Goal: Transaction & Acquisition: Purchase product/service

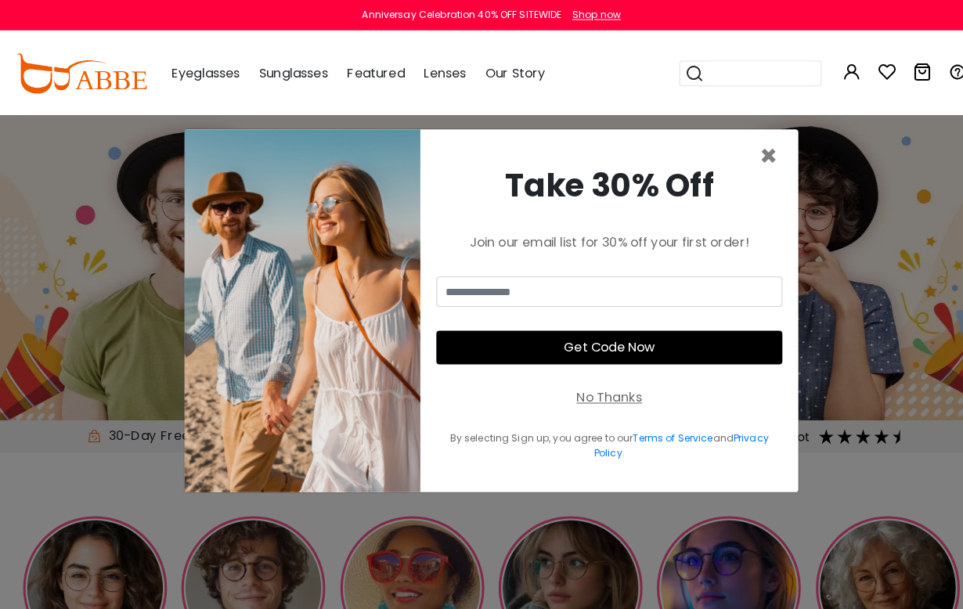
click at [758, 173] on span "×" at bounding box center [753, 153] width 18 height 40
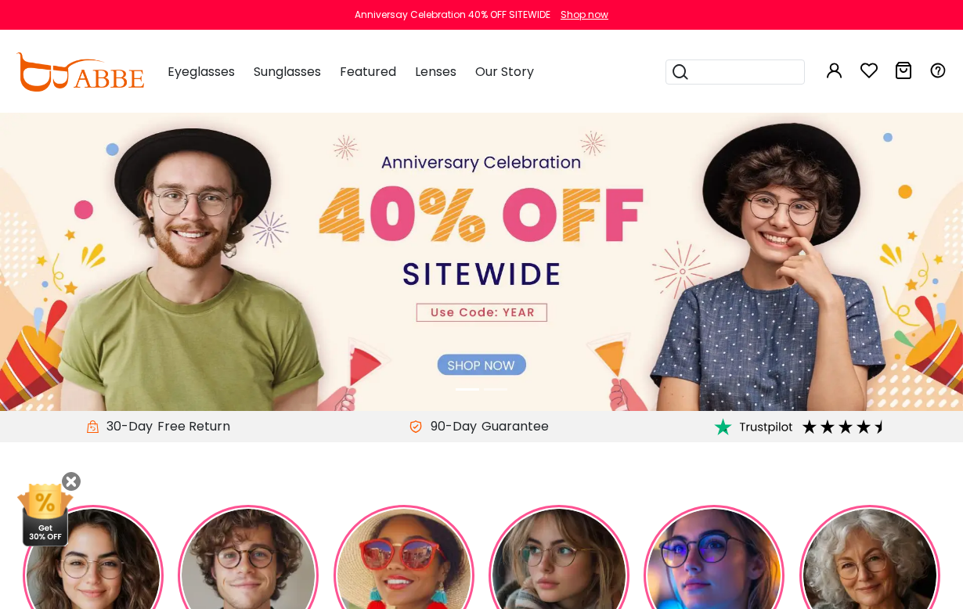
click at [502, 364] on img at bounding box center [481, 260] width 963 height 301
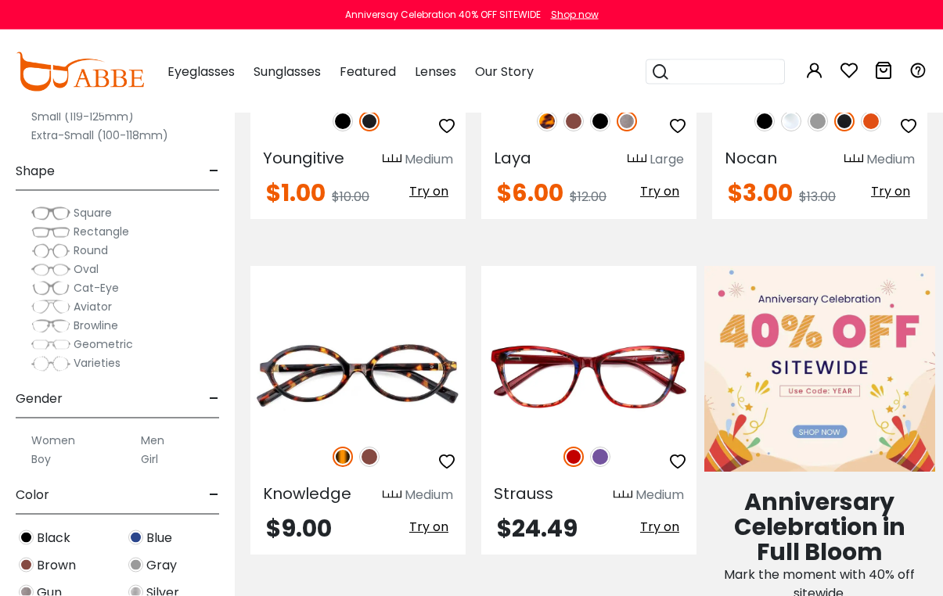
scroll to position [471, 0]
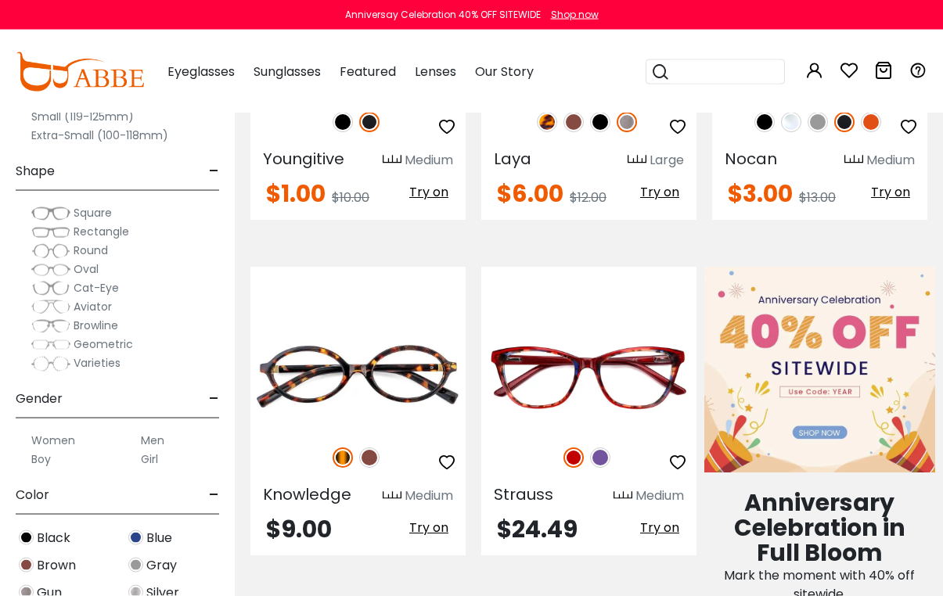
click at [603, 465] on img at bounding box center [600, 458] width 20 height 20
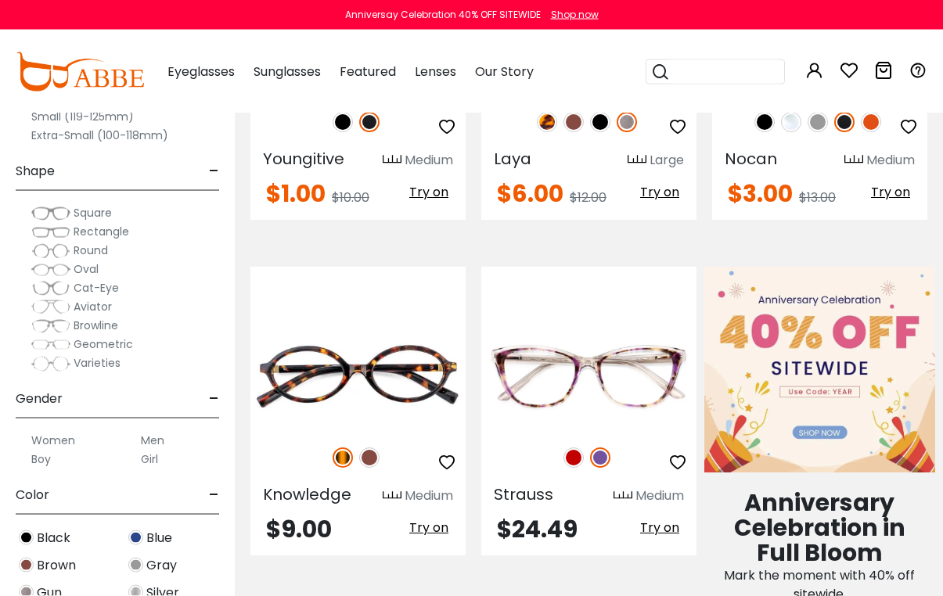
click at [571, 466] on img at bounding box center [574, 458] width 20 height 20
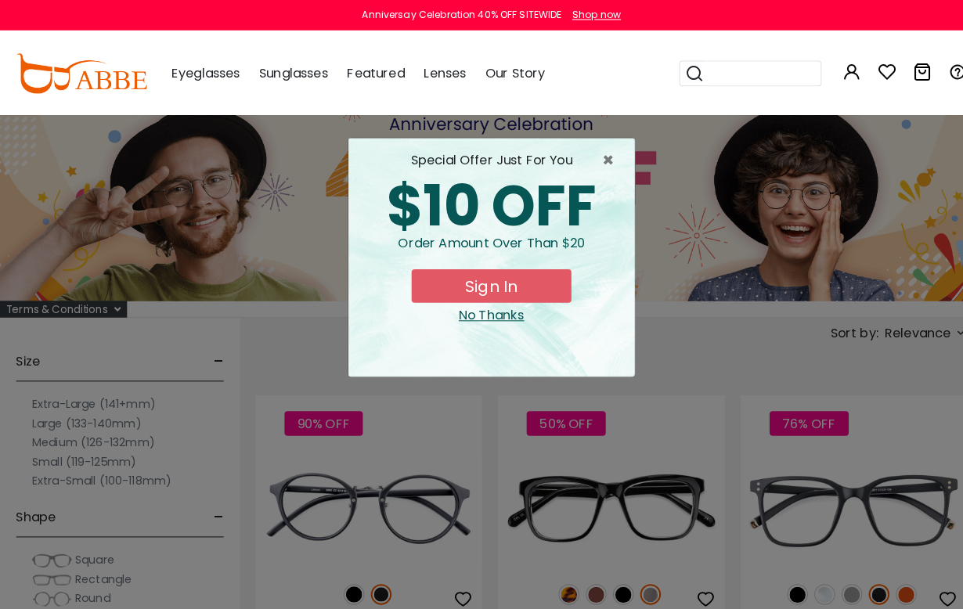
scroll to position [20, 0]
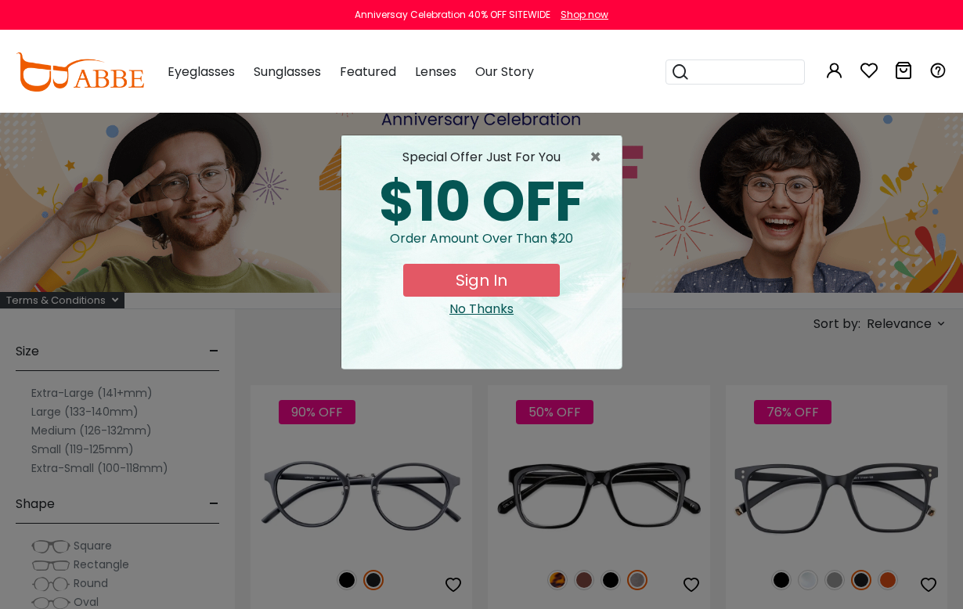
click at [495, 312] on div "No Thanks" at bounding box center [481, 309] width 255 height 19
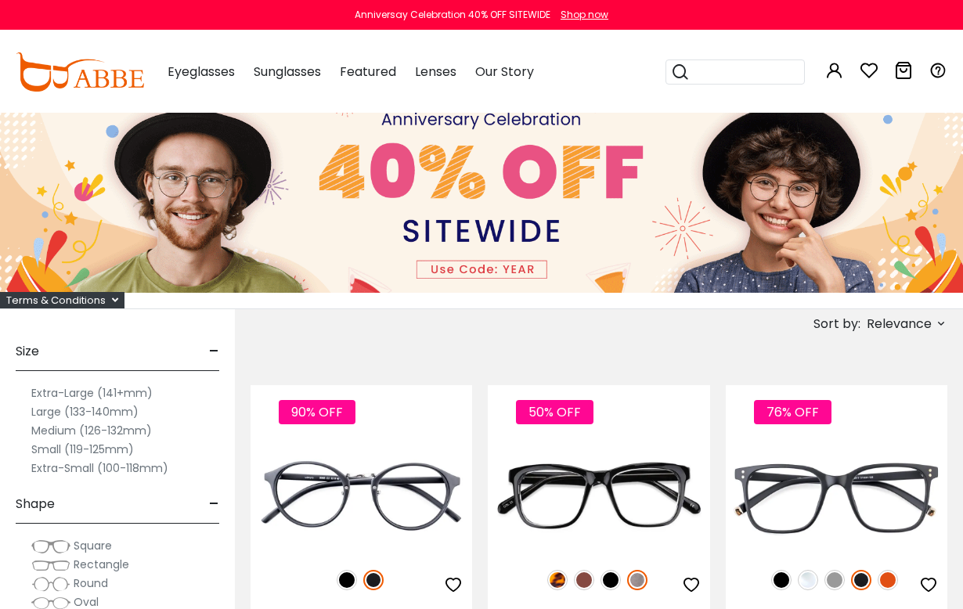
click at [135, 434] on label "Medium (126-132mm)" at bounding box center [91, 430] width 121 height 19
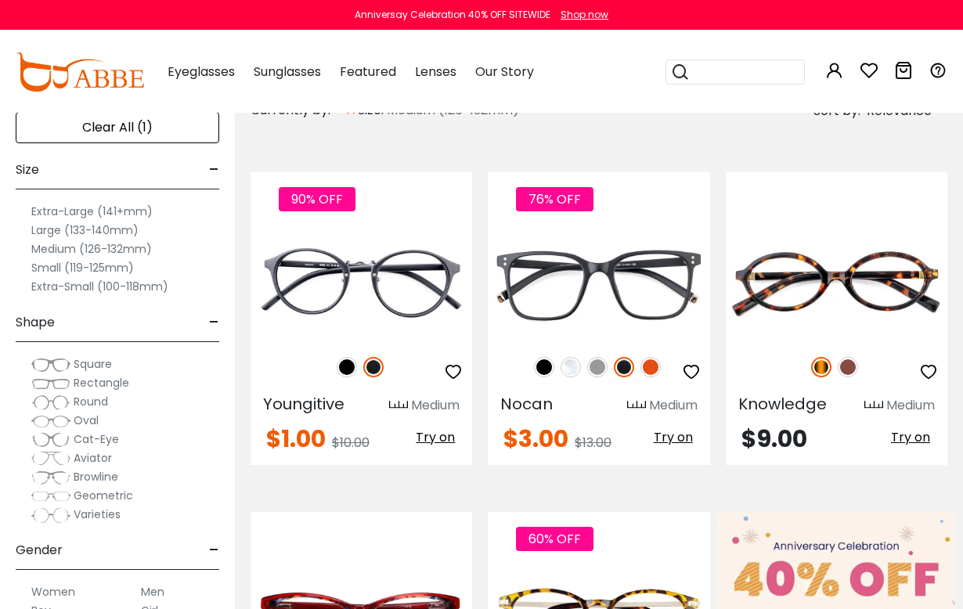
scroll to position [256, 0]
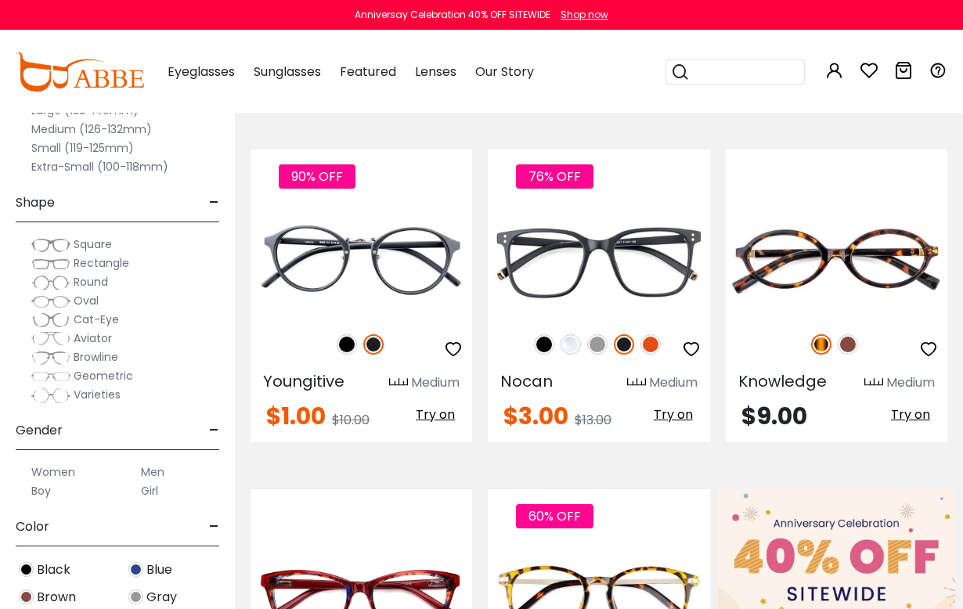
click at [108, 245] on span "Square" at bounding box center [93, 244] width 38 height 16
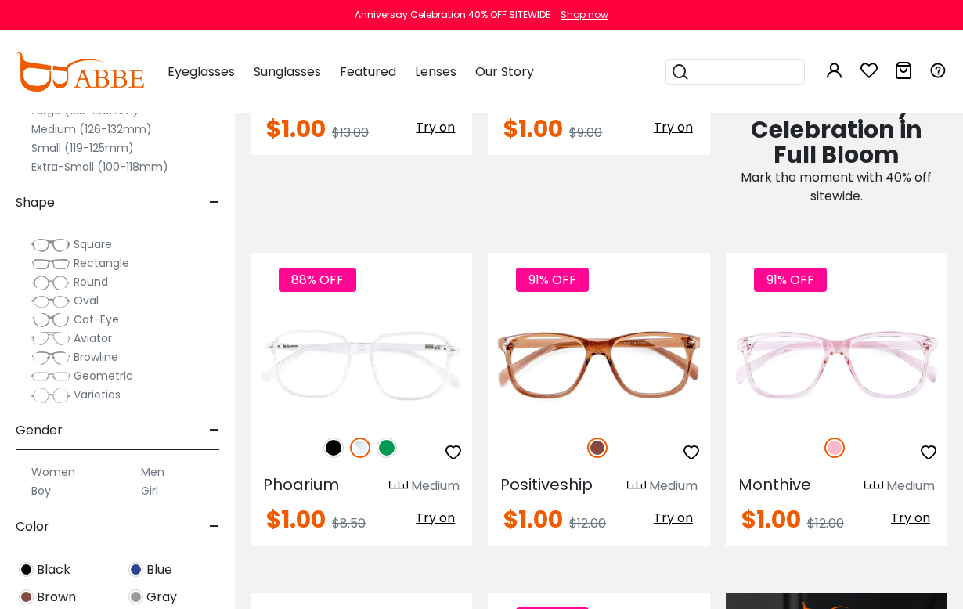
scroll to position [884, 0]
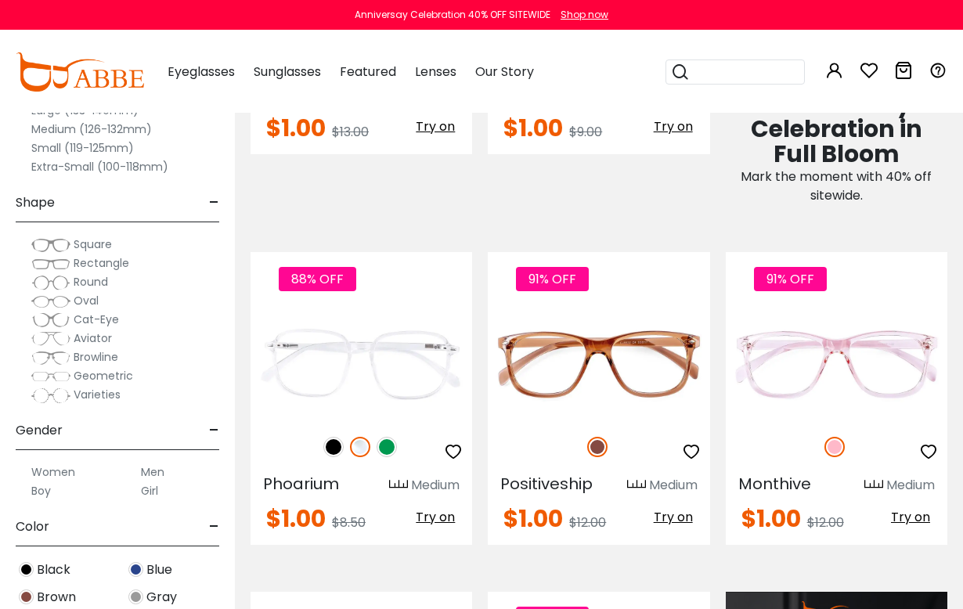
click at [387, 449] on img at bounding box center [386, 447] width 20 height 20
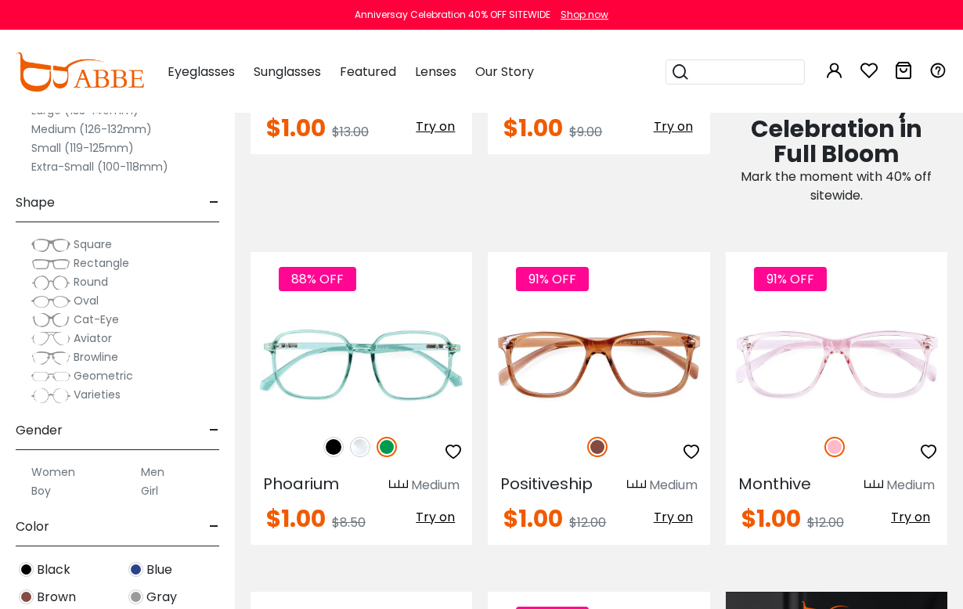
click at [322, 452] on div "88% OFF" at bounding box center [361, 446] width 222 height 33
click at [334, 452] on img at bounding box center [333, 447] width 20 height 20
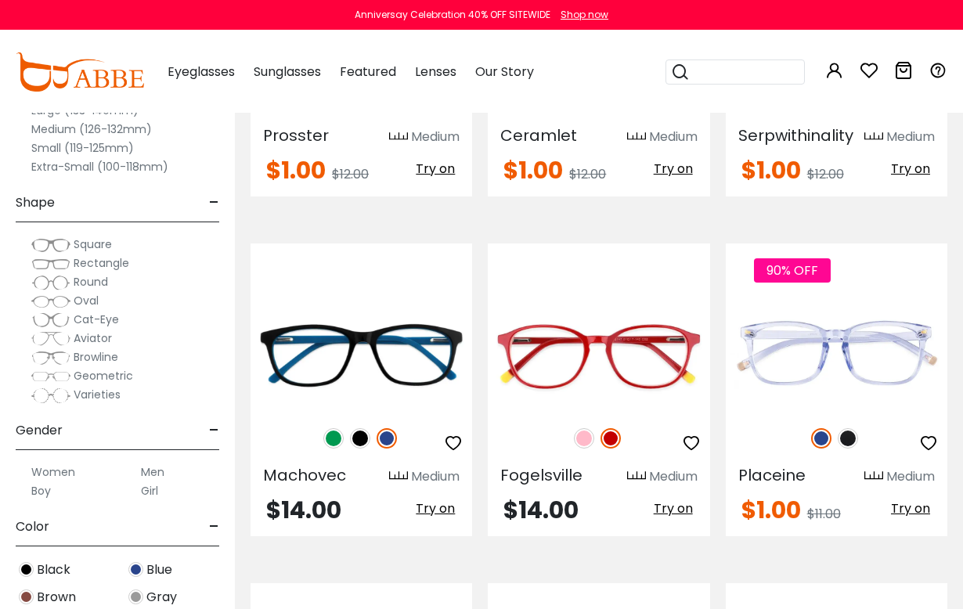
scroll to position [1911, 0]
click at [845, 448] on img at bounding box center [847, 438] width 20 height 20
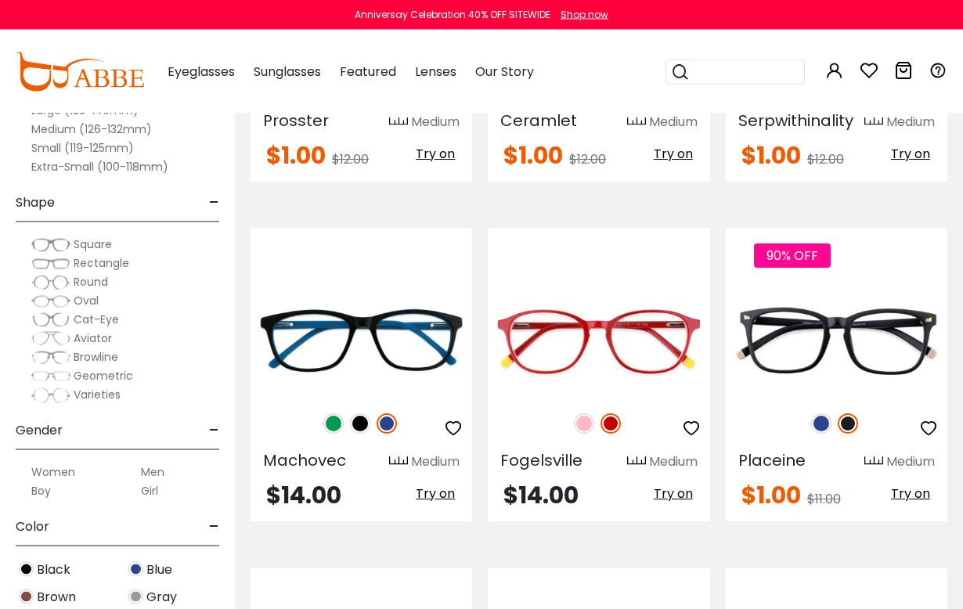
scroll to position [1932, 0]
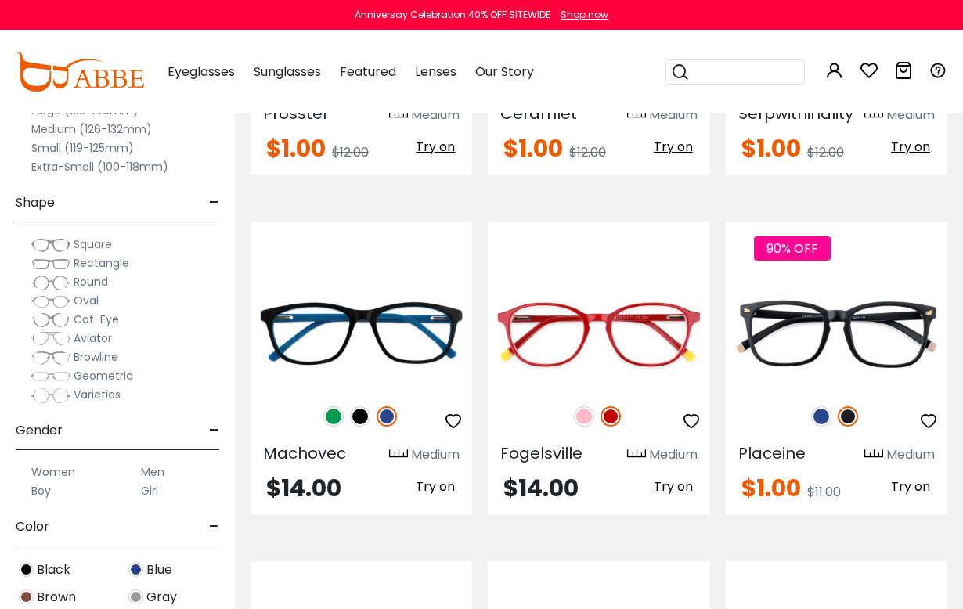
click at [587, 423] on img at bounding box center [584, 416] width 20 height 20
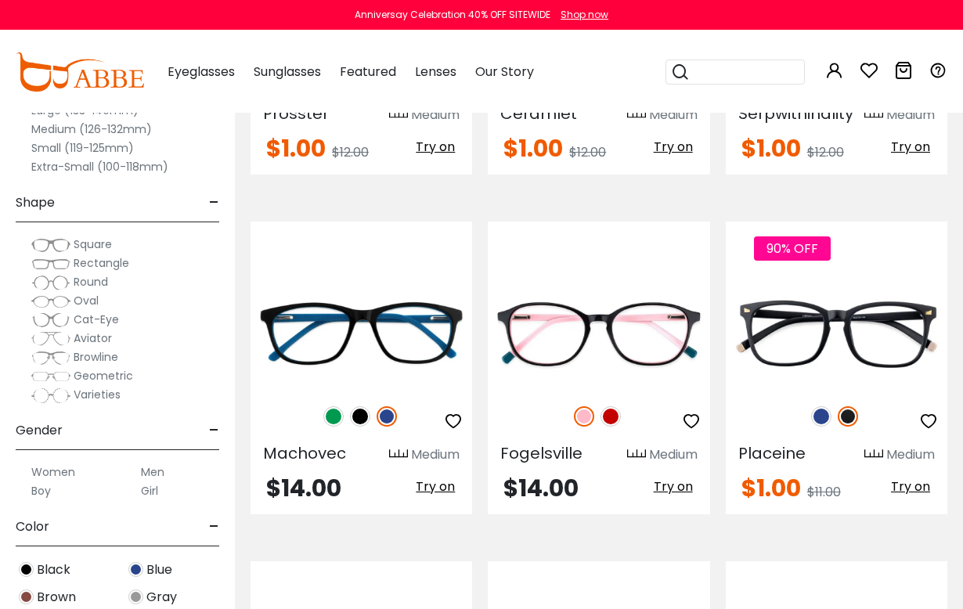
click at [618, 416] on img at bounding box center [610, 416] width 20 height 20
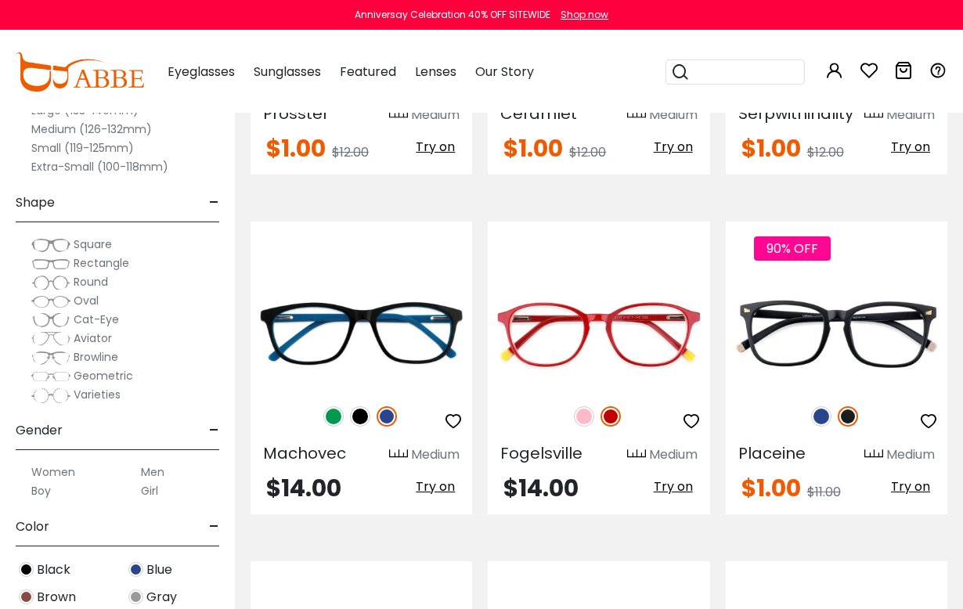
click at [361, 417] on img at bounding box center [360, 416] width 20 height 20
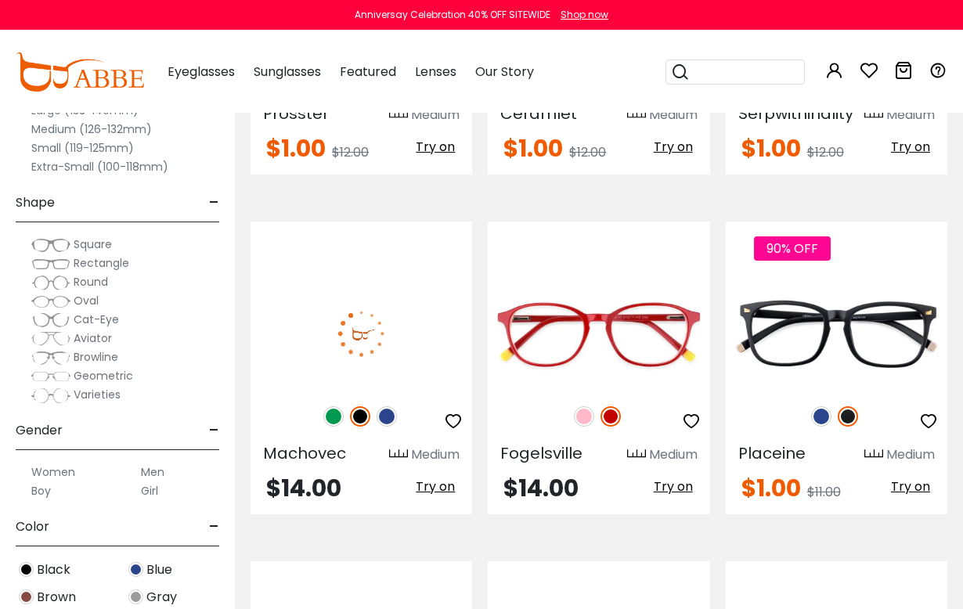
click at [336, 412] on img at bounding box center [333, 416] width 20 height 20
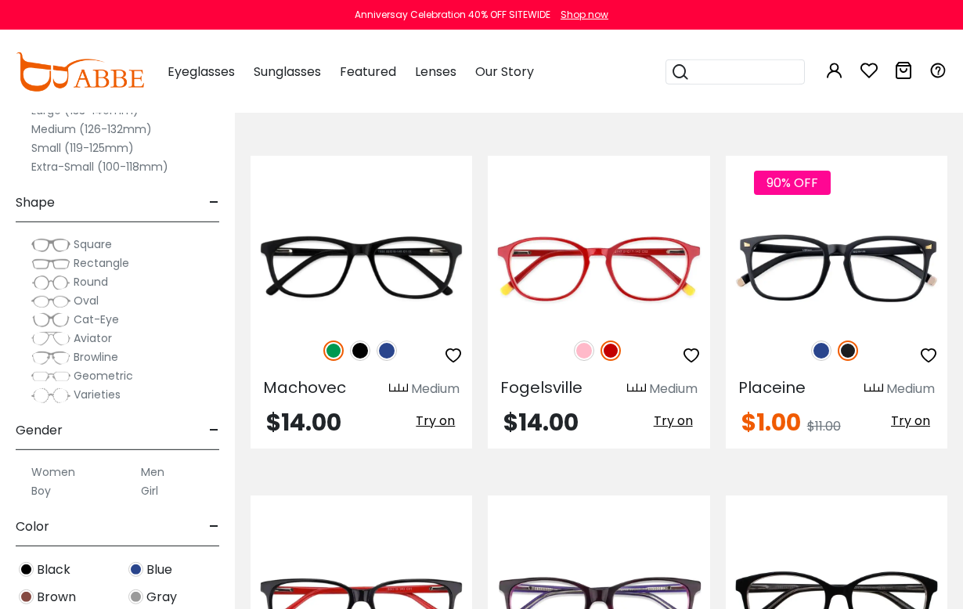
scroll to position [1999, 0]
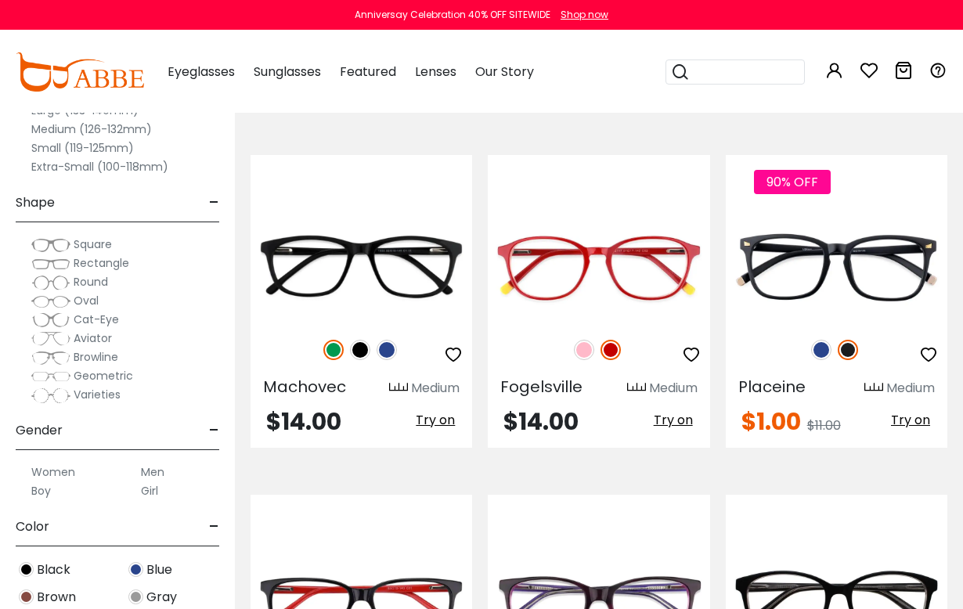
click at [364, 357] on img at bounding box center [360, 350] width 20 height 20
click at [389, 353] on img at bounding box center [386, 350] width 20 height 20
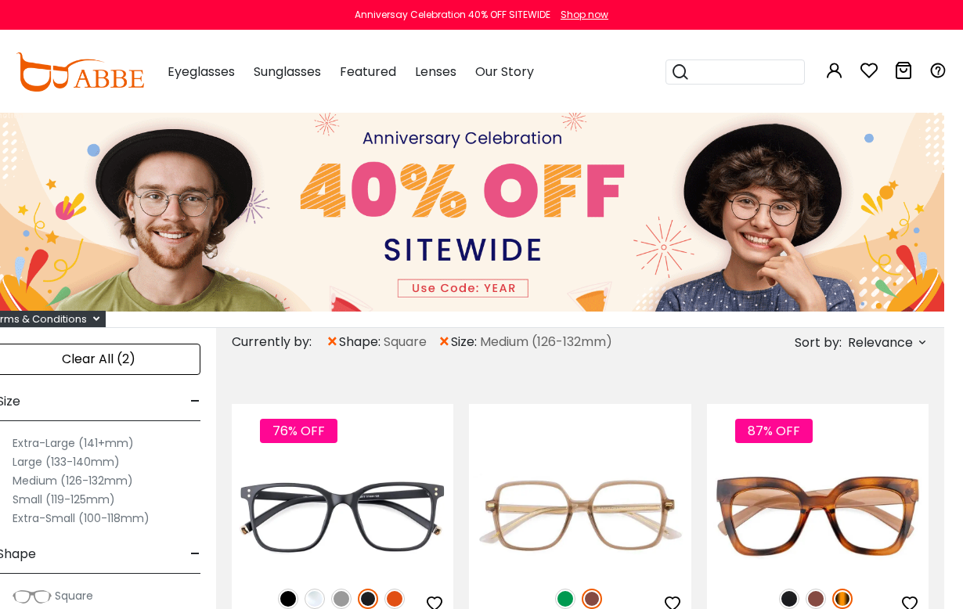
scroll to position [0, 19]
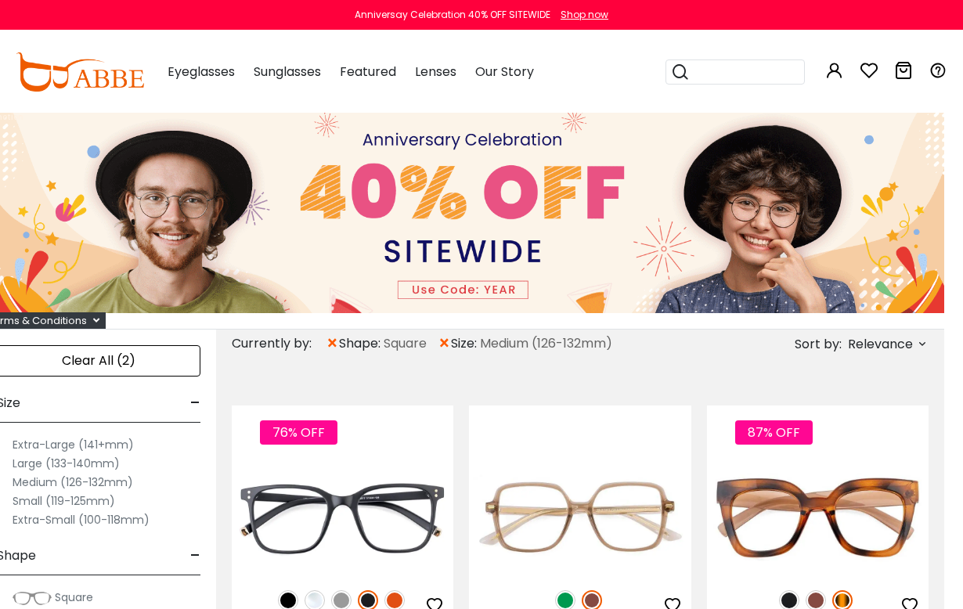
click at [402, 355] on div "× shape: Square" at bounding box center [376, 344] width 101 height 28
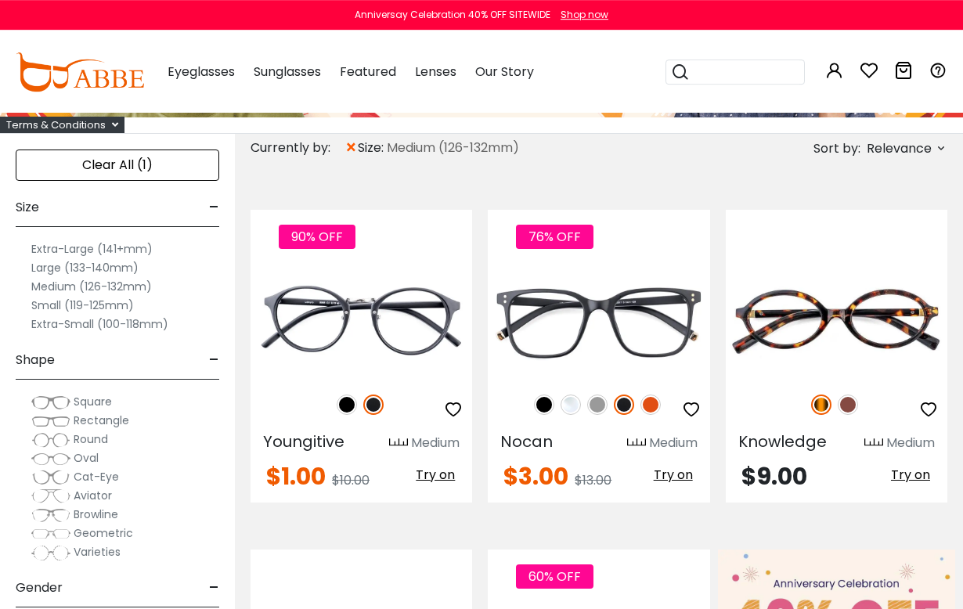
scroll to position [196, 0]
click at [148, 293] on label "Medium (126-132mm)" at bounding box center [91, 286] width 121 height 19
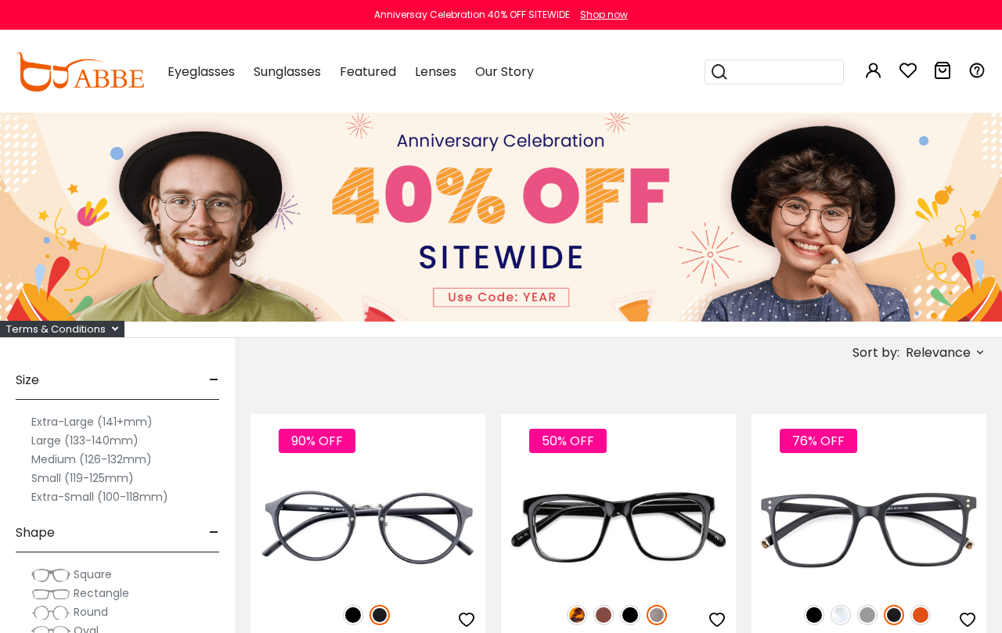
click at [137, 466] on label "Medium (126-132mm)" at bounding box center [91, 459] width 121 height 19
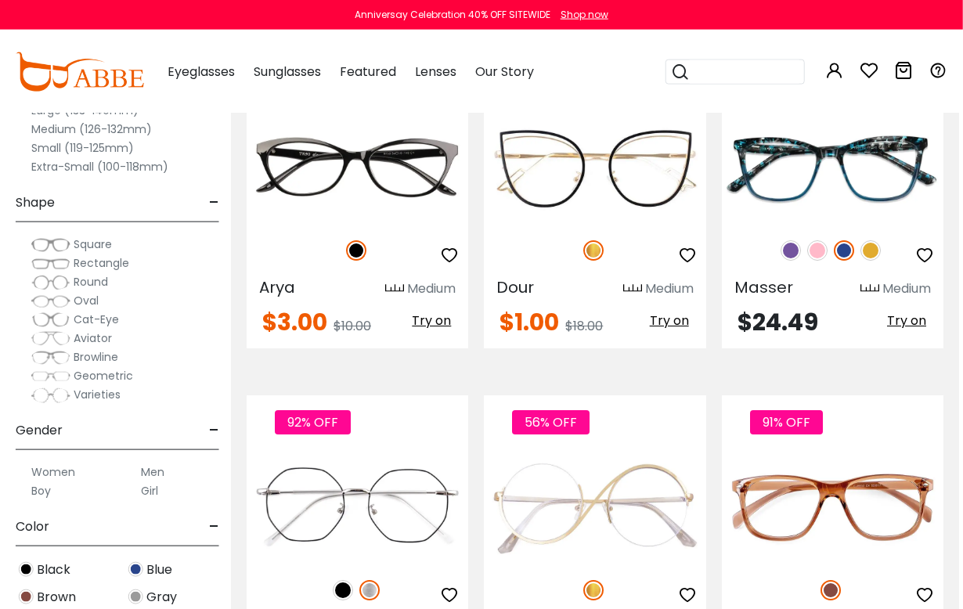
scroll to position [2438, 5]
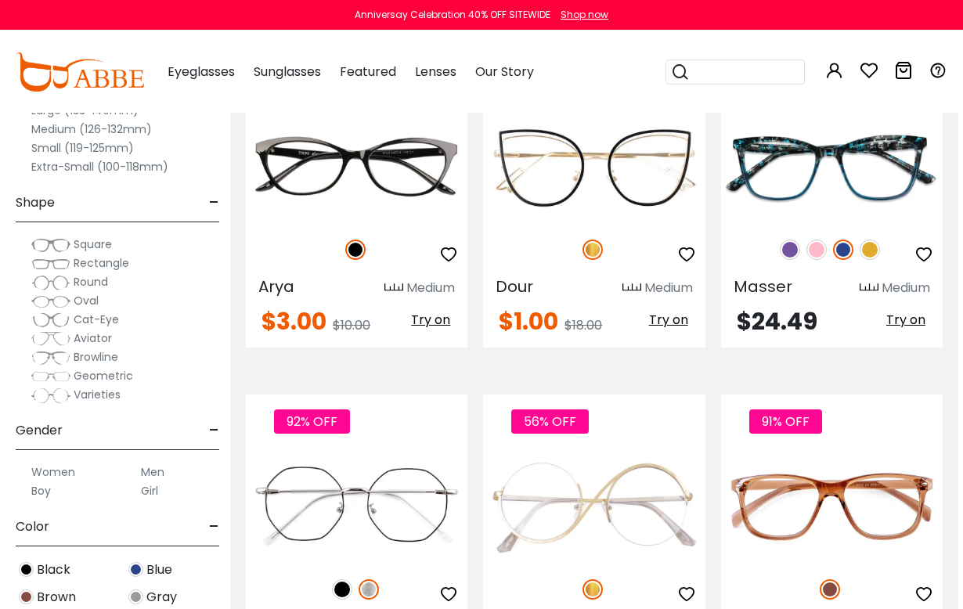
click at [877, 255] on img at bounding box center [869, 250] width 20 height 20
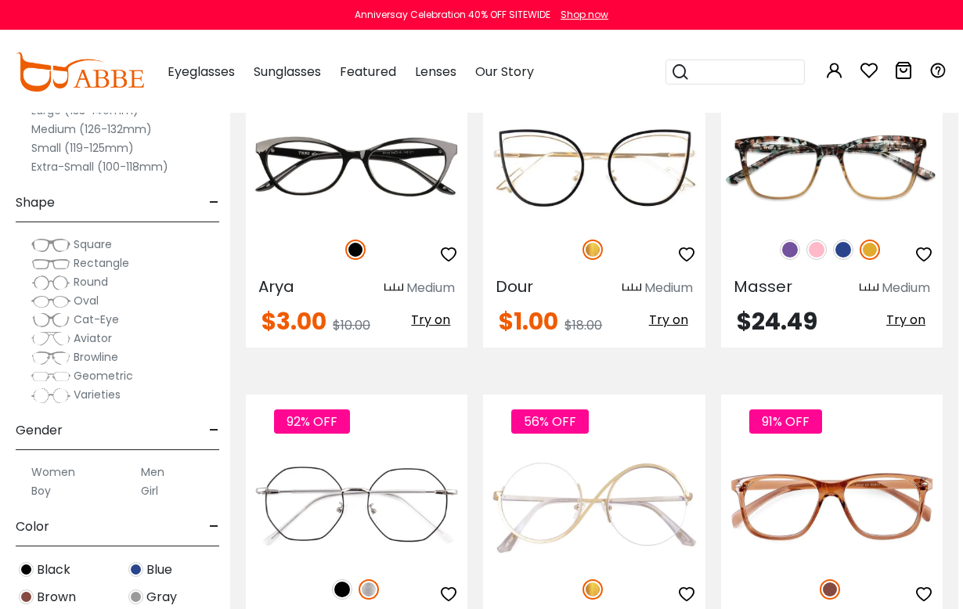
click at [816, 257] on img at bounding box center [816, 250] width 20 height 20
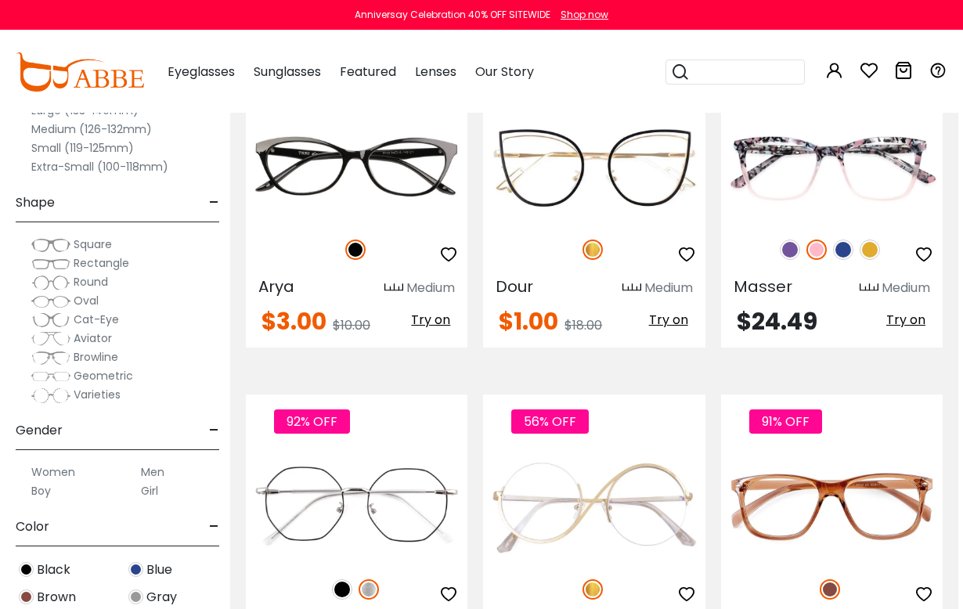
click at [786, 254] on img at bounding box center [790, 250] width 20 height 20
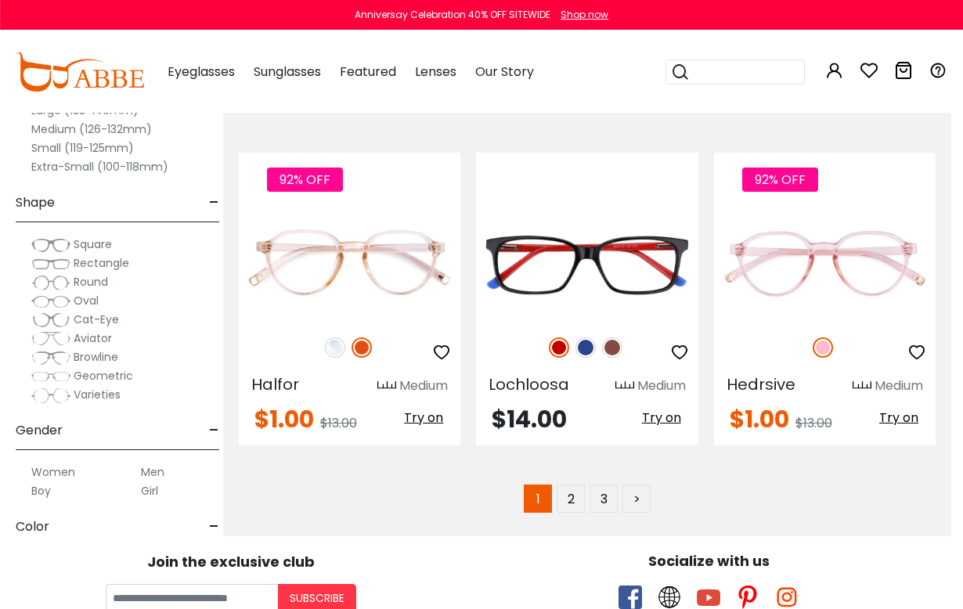
scroll to position [6798, 12]
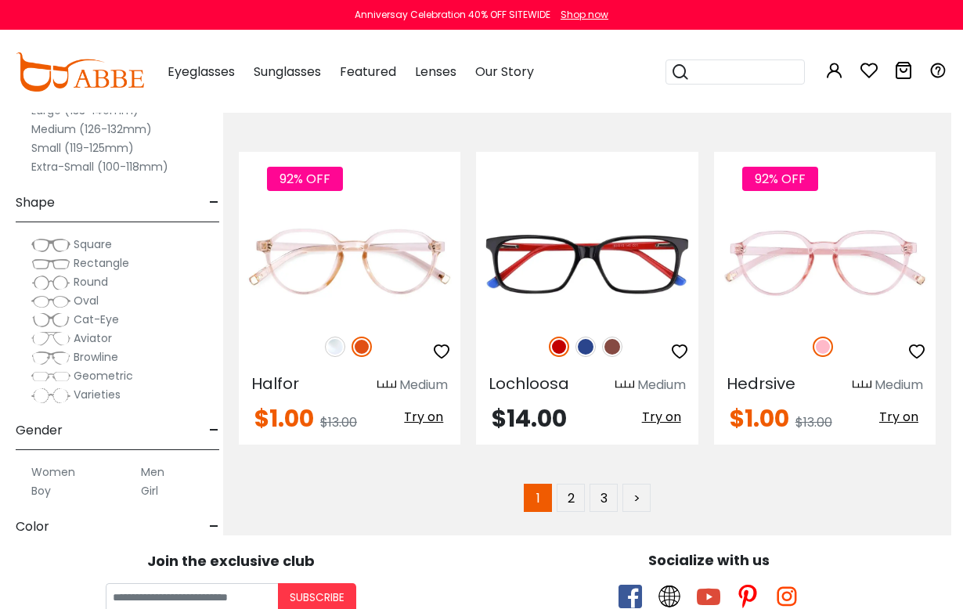
click at [567, 484] on link "2" at bounding box center [570, 498] width 28 height 28
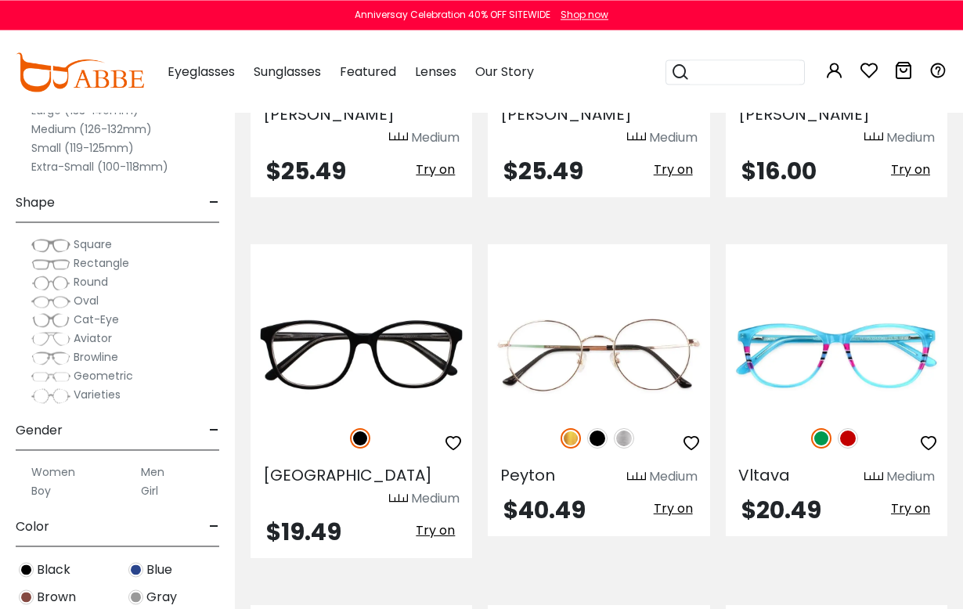
scroll to position [884, 0]
click at [852, 428] on img at bounding box center [847, 438] width 20 height 20
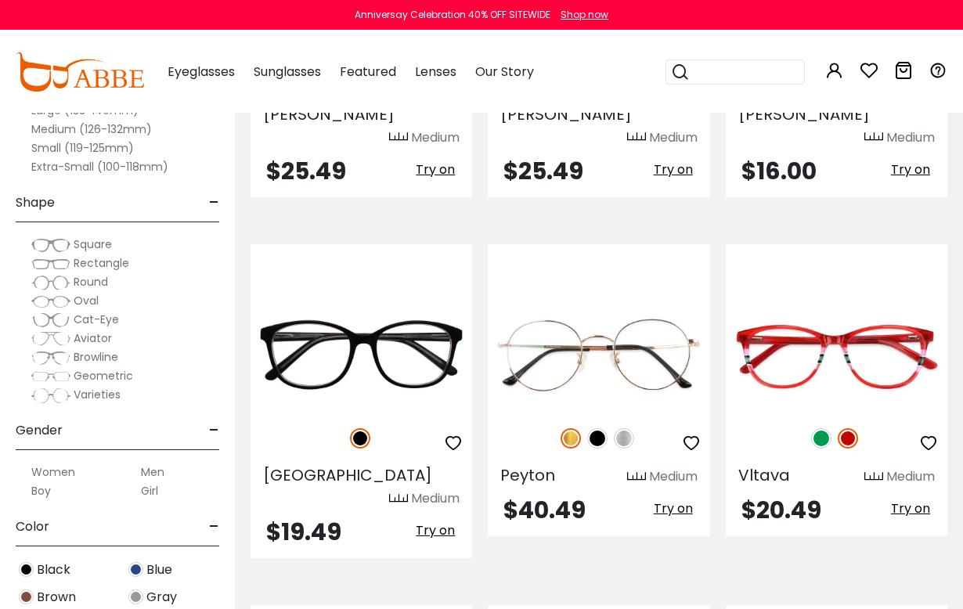
click at [825, 428] on img at bounding box center [821, 438] width 20 height 20
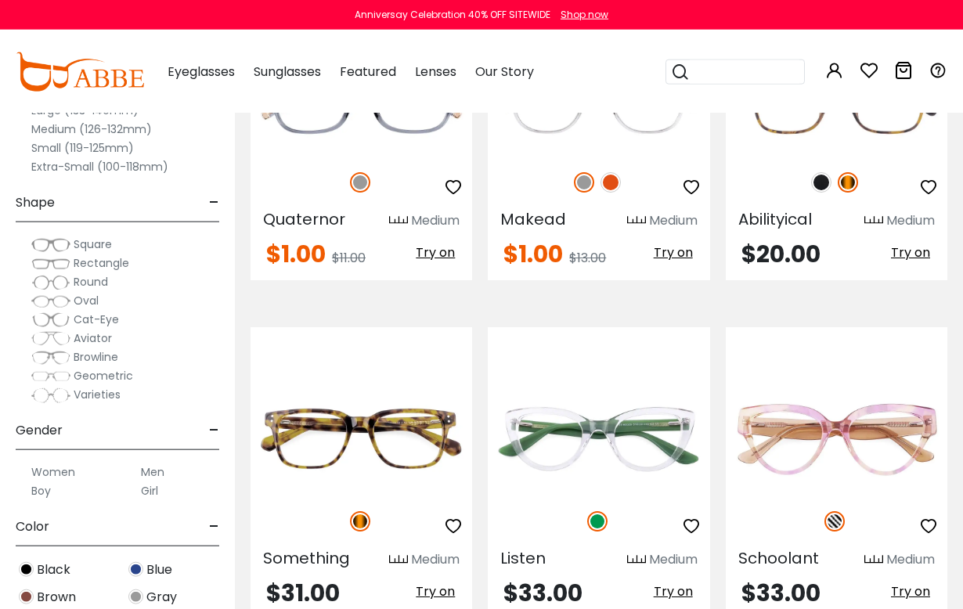
scroll to position [6704, 0]
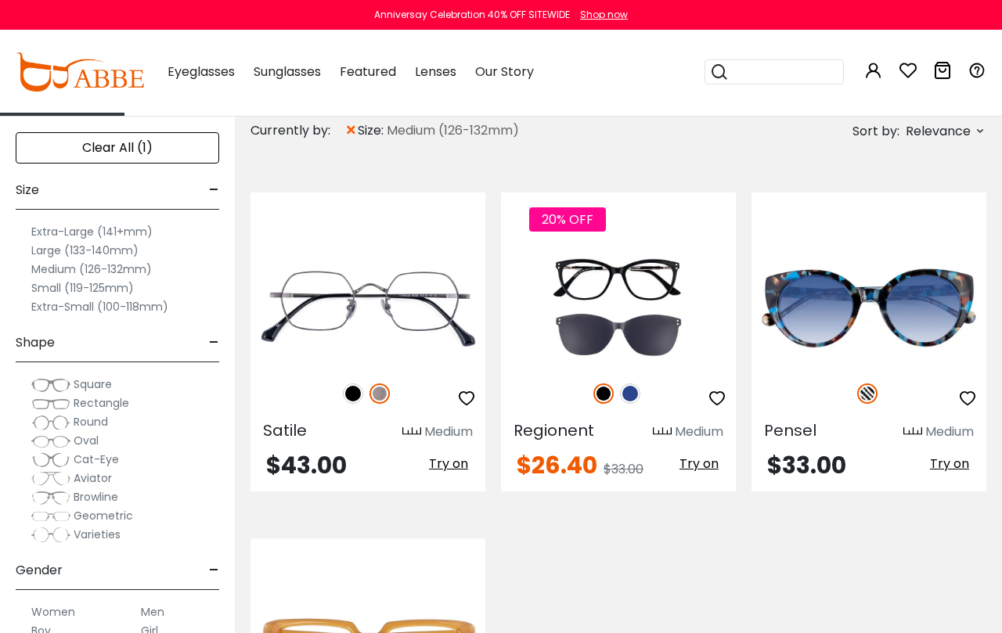
scroll to position [219, 0]
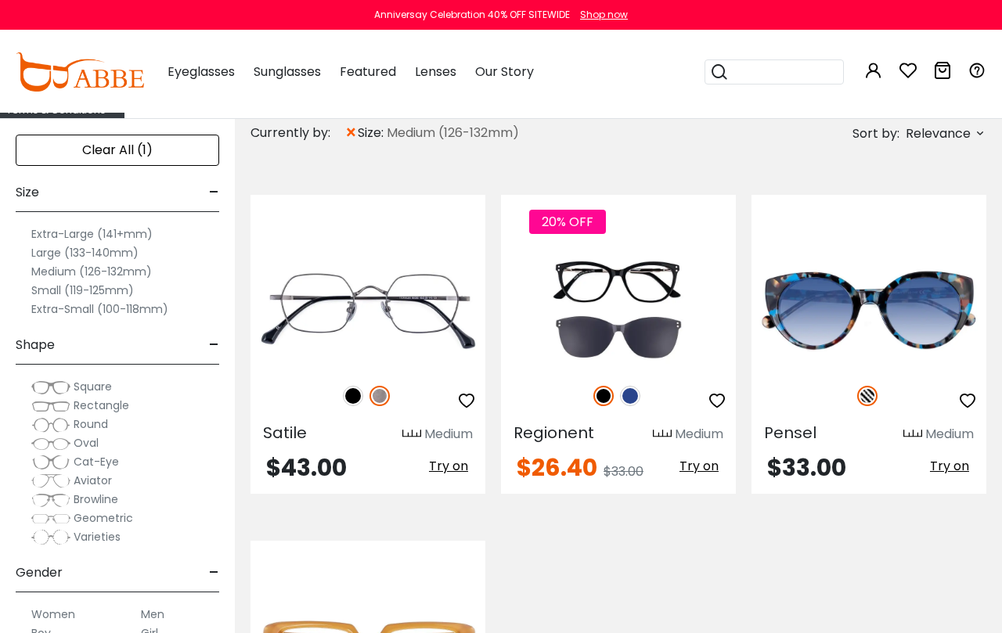
click at [639, 396] on img at bounding box center [630, 396] width 20 height 20
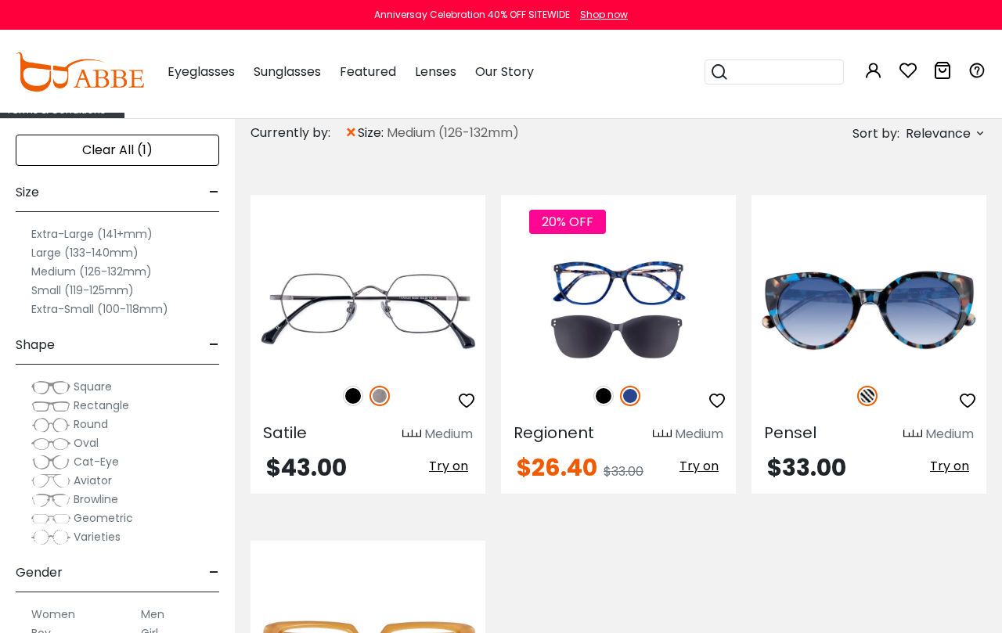
click at [610, 396] on img at bounding box center [603, 396] width 20 height 20
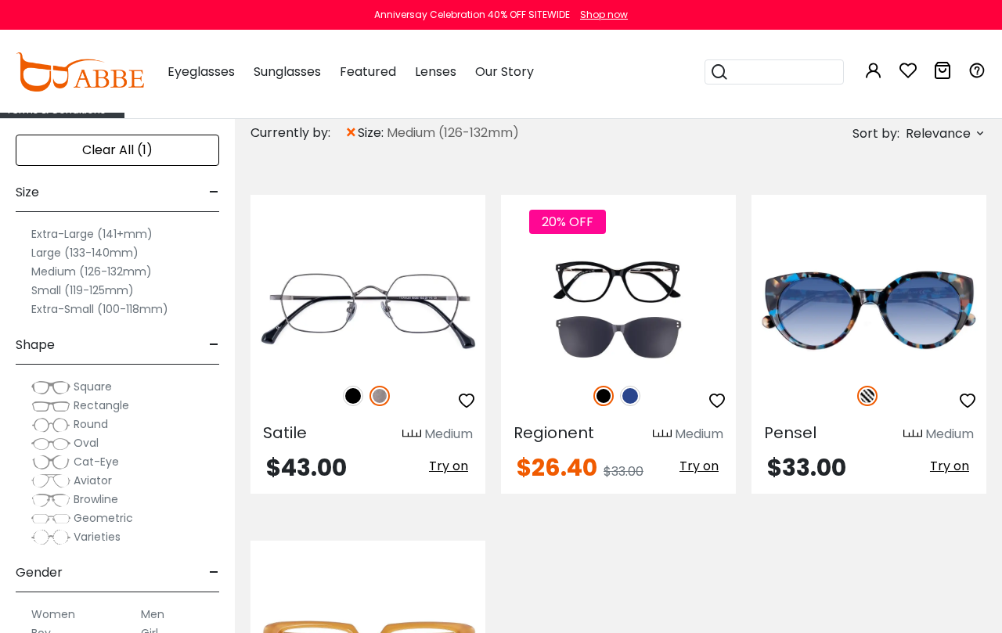
click at [0, 0] on img at bounding box center [0, 0] width 0 height 0
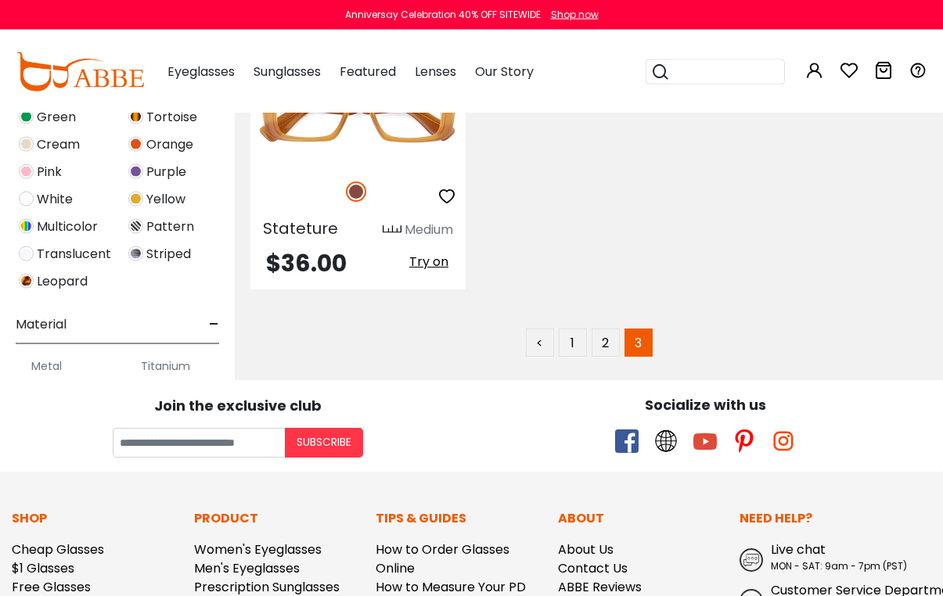
scroll to position [758, 0]
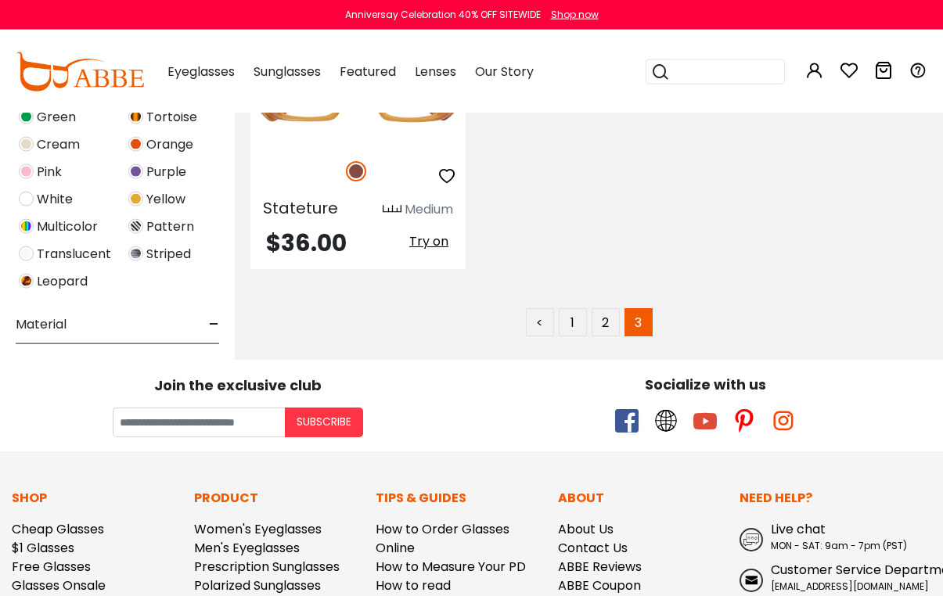
click at [571, 319] on link "1" at bounding box center [573, 322] width 28 height 28
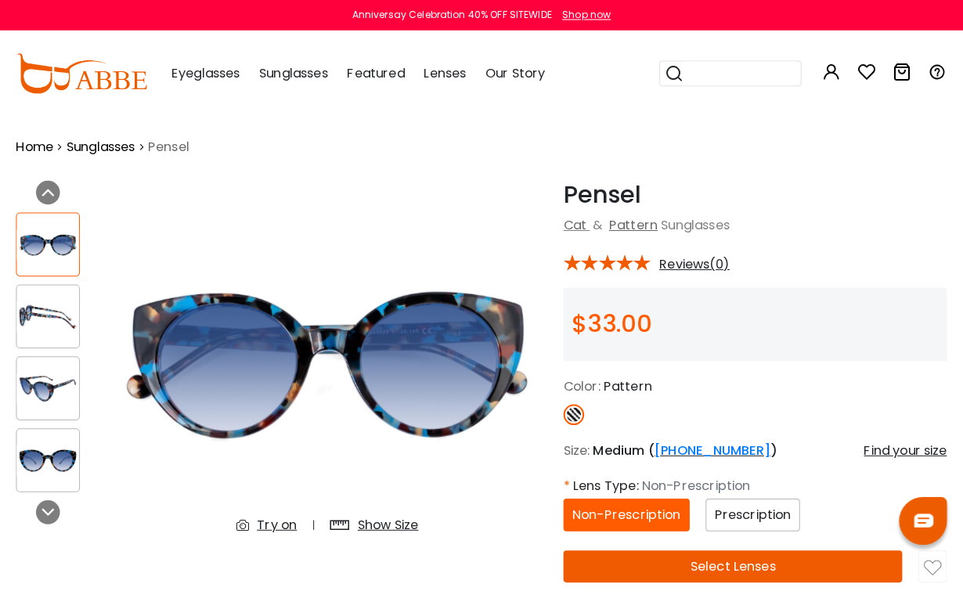
scroll to position [2, 0]
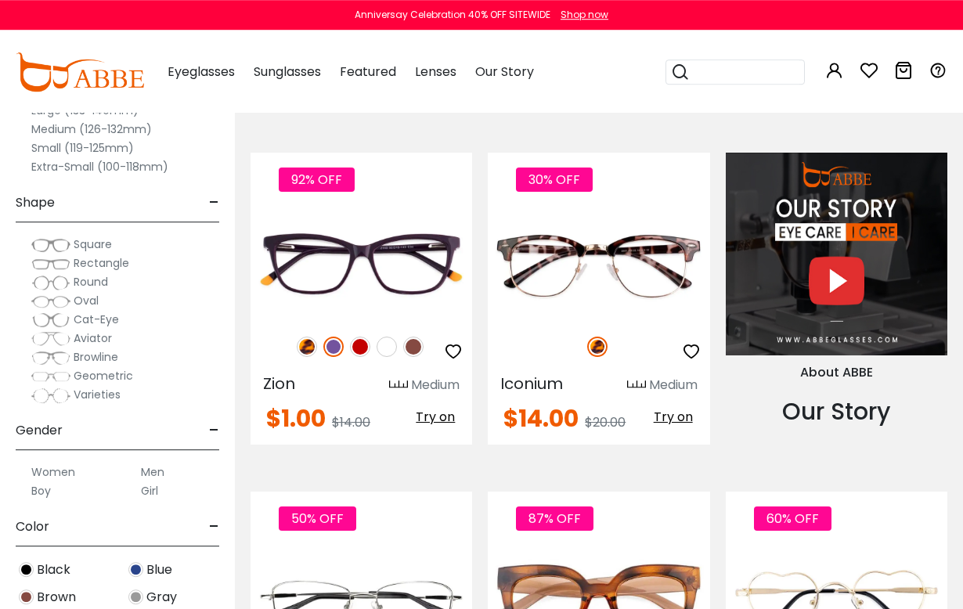
scroll to position [1323, 0]
click at [357, 354] on img at bounding box center [360, 347] width 20 height 20
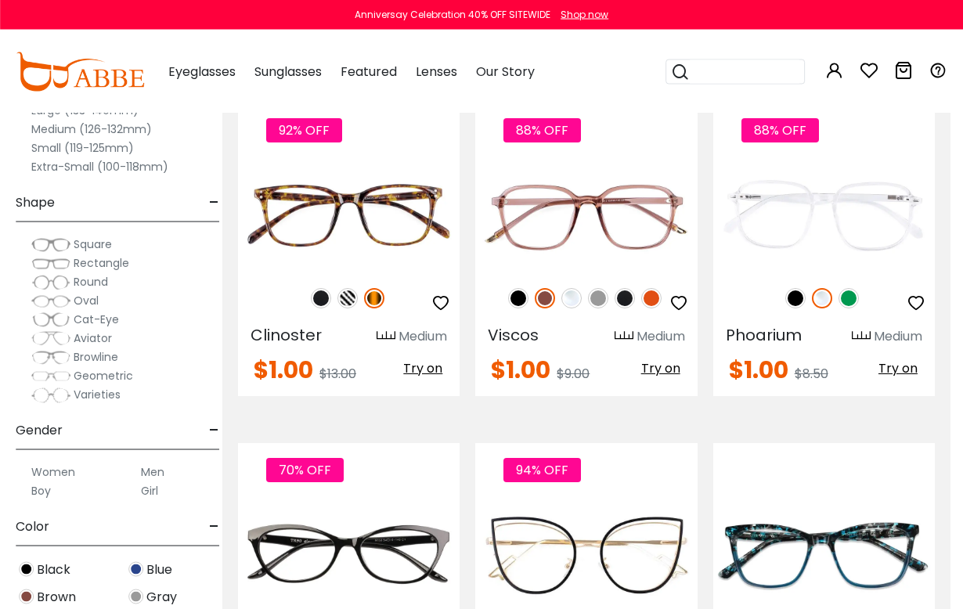
scroll to position [2051, 13]
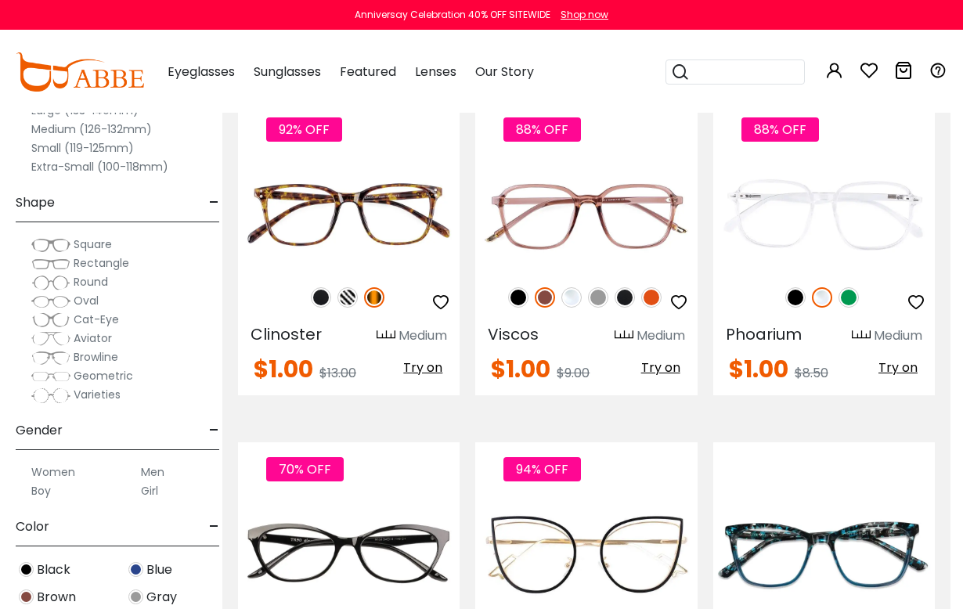
click at [340, 298] on img at bounding box center [347, 297] width 20 height 20
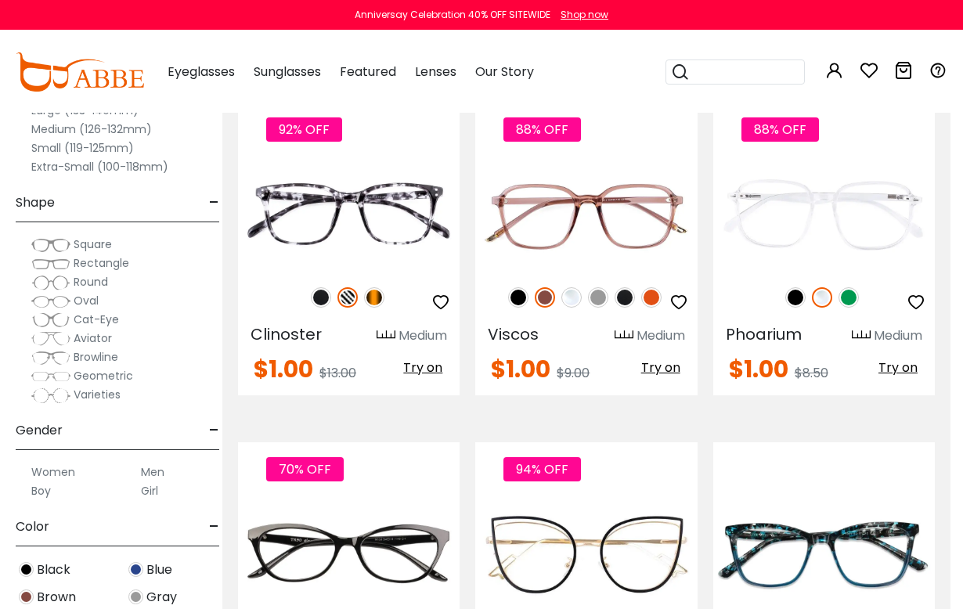
click at [315, 303] on img at bounding box center [321, 297] width 20 height 20
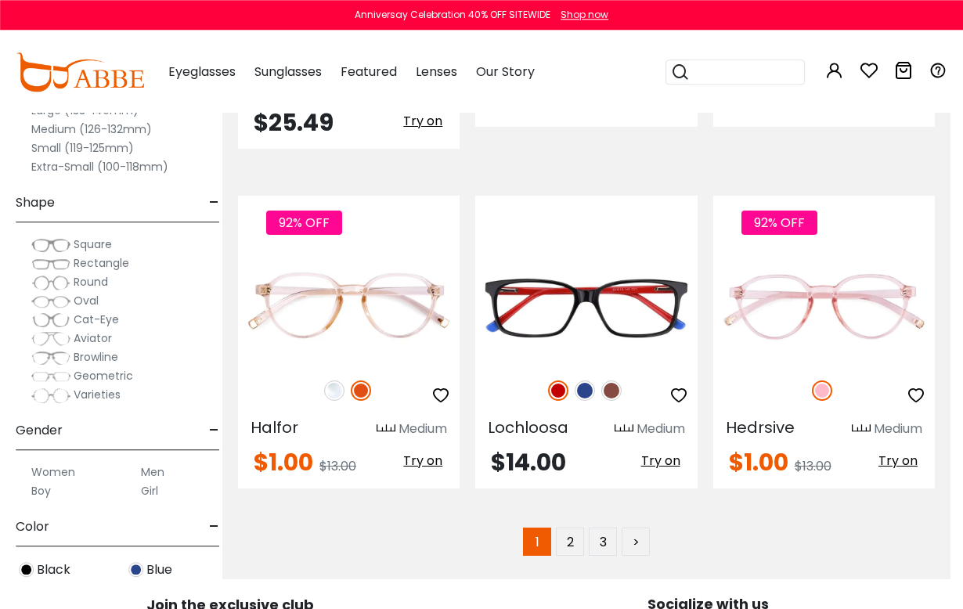
scroll to position [6754, 13]
click at [616, 380] on img at bounding box center [611, 390] width 20 height 20
click at [581, 380] on img at bounding box center [584, 390] width 20 height 20
click at [609, 380] on img at bounding box center [611, 390] width 20 height 20
click at [592, 16] on div "Shop now" at bounding box center [584, 15] width 48 height 14
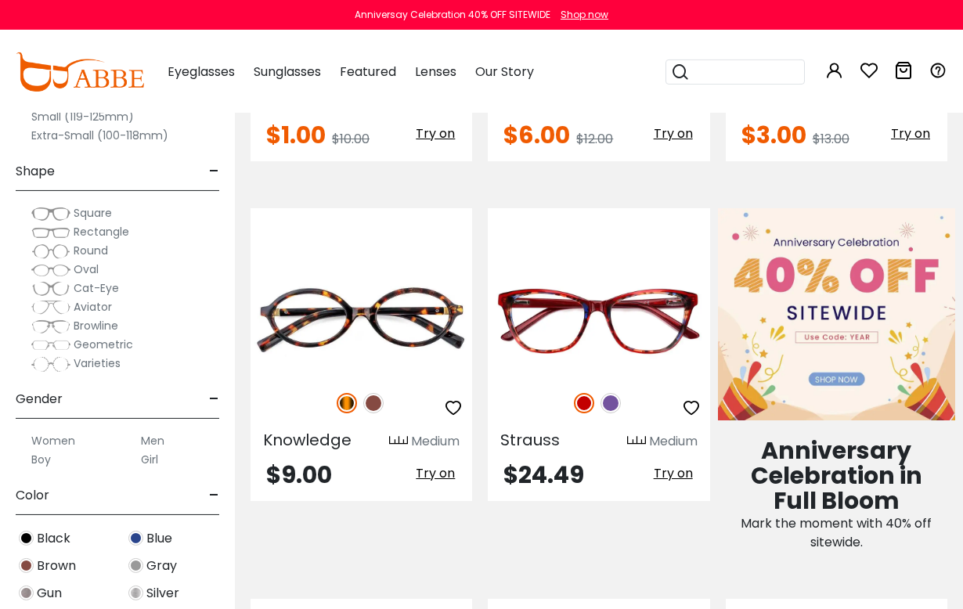
scroll to position [538, 0]
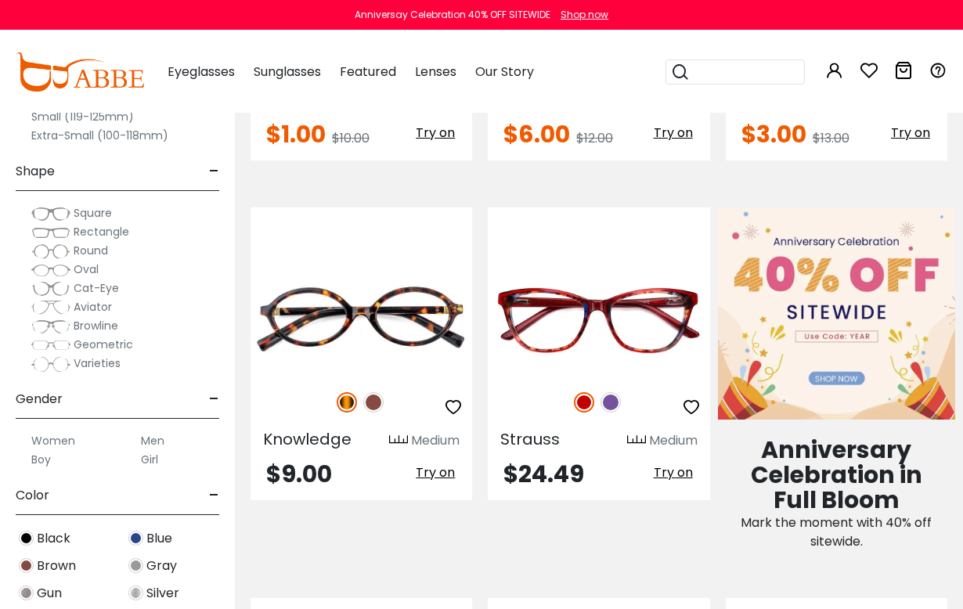
click at [0, 0] on img at bounding box center [0, 0] width 0 height 0
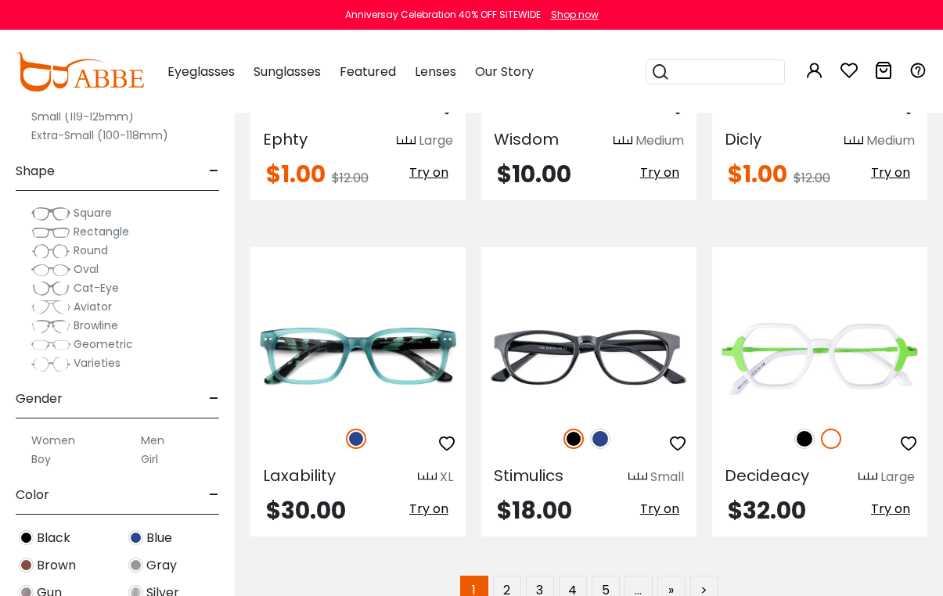
scroll to position [6699, 0]
click at [70, 441] on label "Women" at bounding box center [53, 440] width 44 height 19
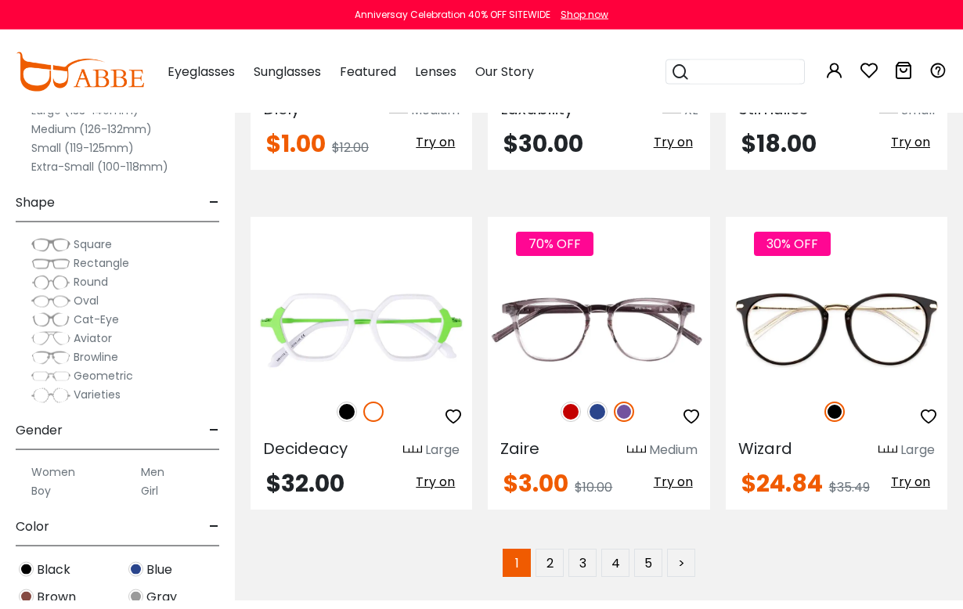
scroll to position [6712, 0]
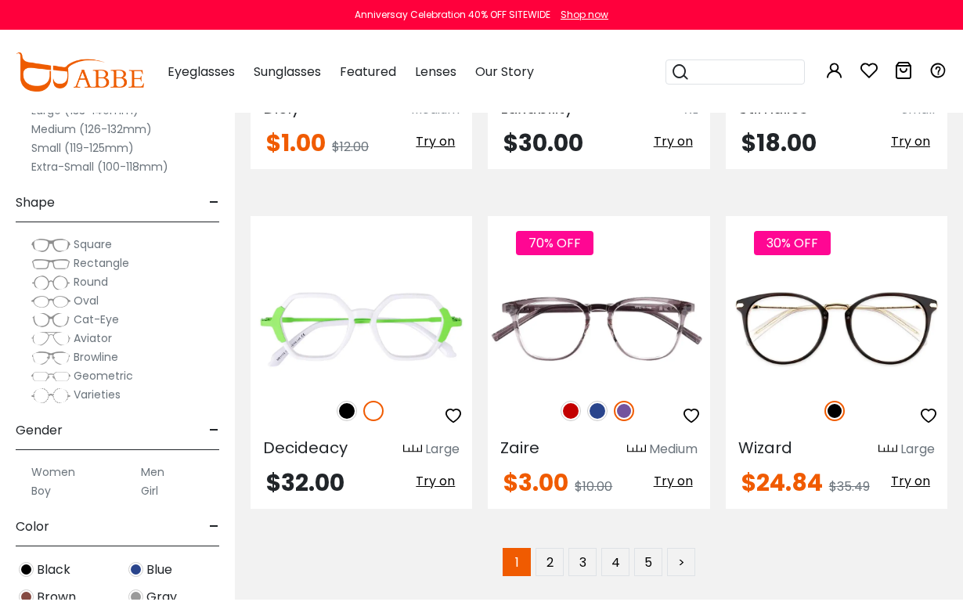
click at [548, 548] on link "2" at bounding box center [549, 562] width 28 height 28
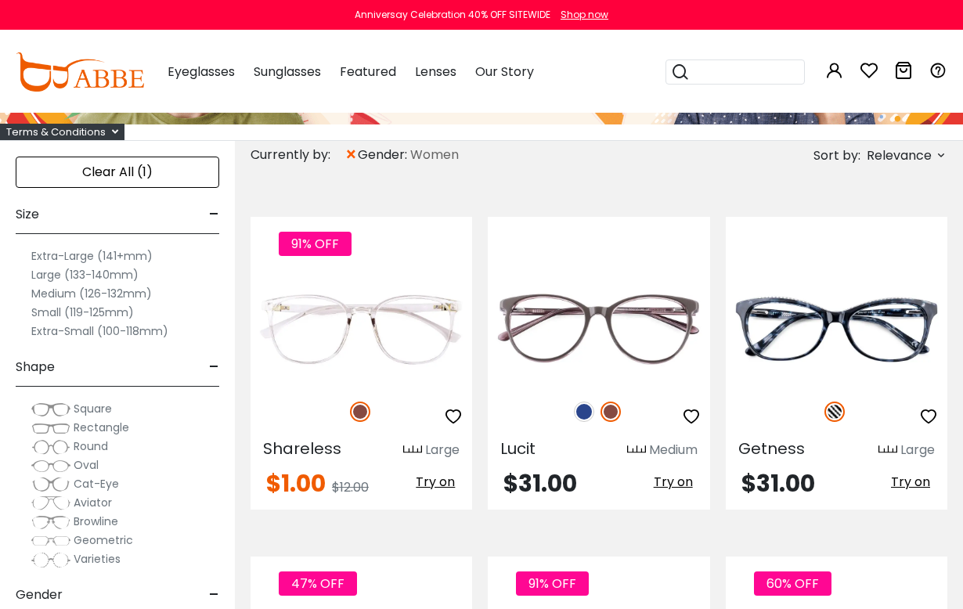
scroll to position [189, 0]
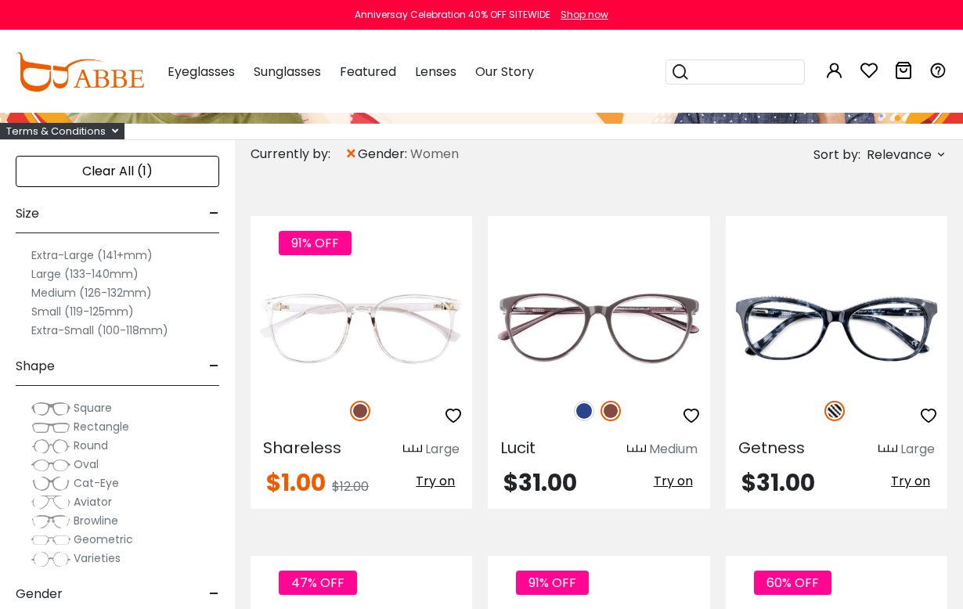
click at [582, 412] on img at bounding box center [584, 411] width 20 height 20
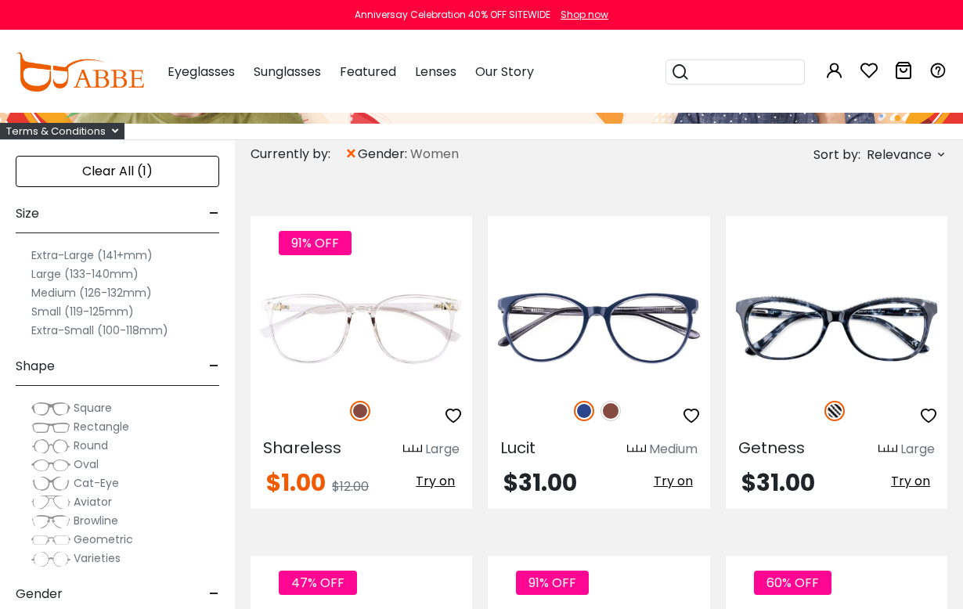
click at [614, 419] on img at bounding box center [610, 411] width 20 height 20
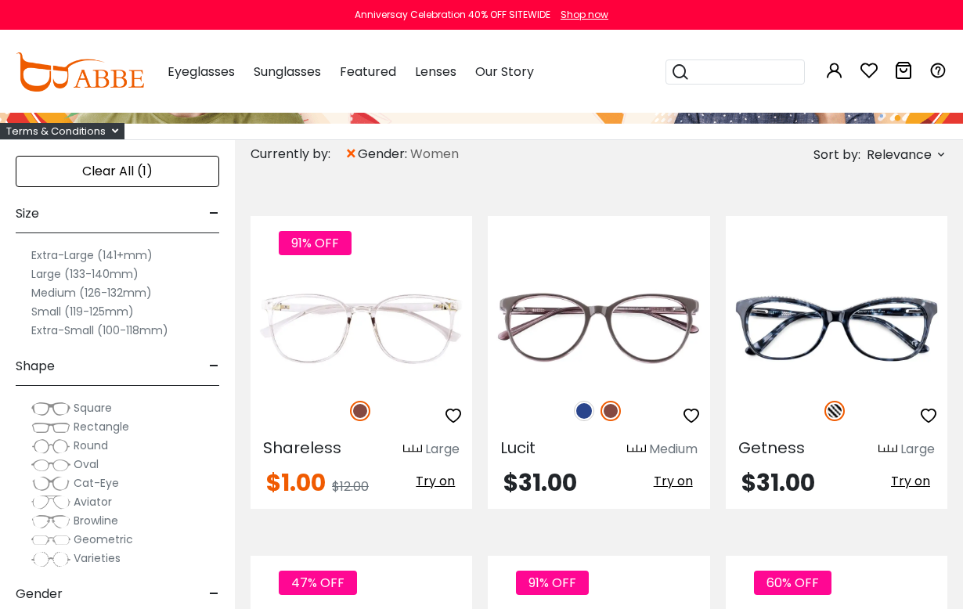
click at [589, 410] on img at bounding box center [584, 411] width 20 height 20
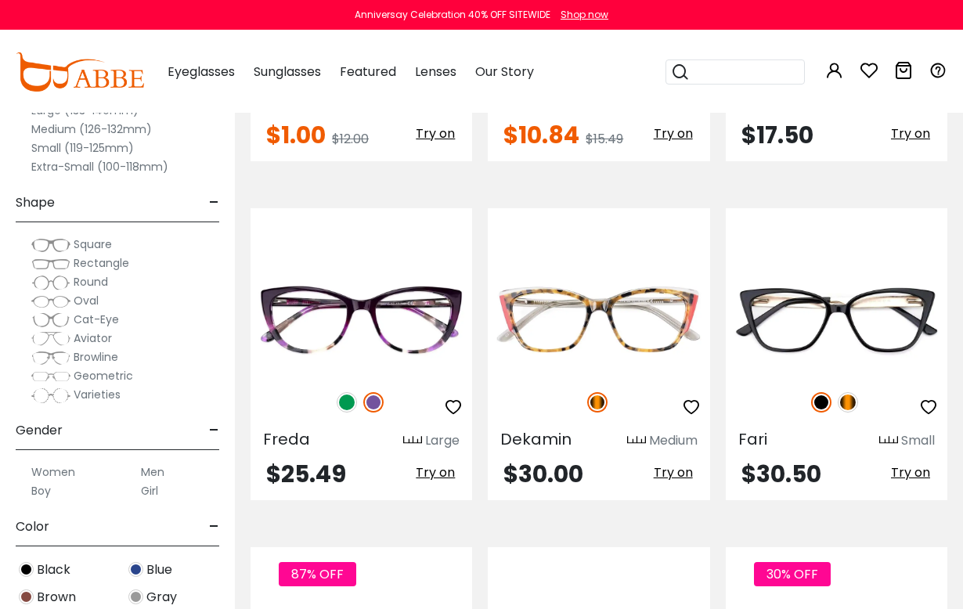
scroll to position [1896, 0]
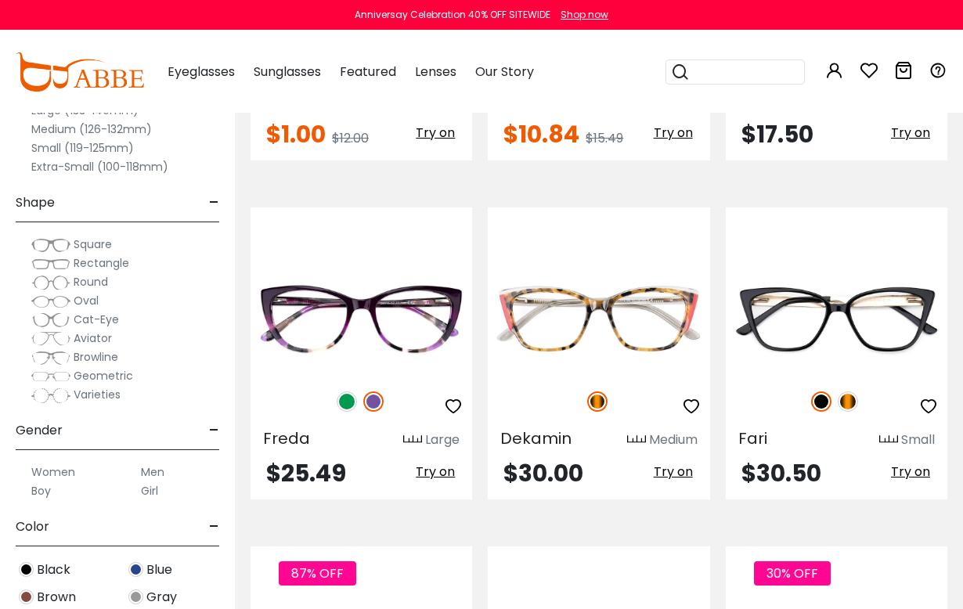
click at [355, 398] on img at bounding box center [347, 401] width 20 height 20
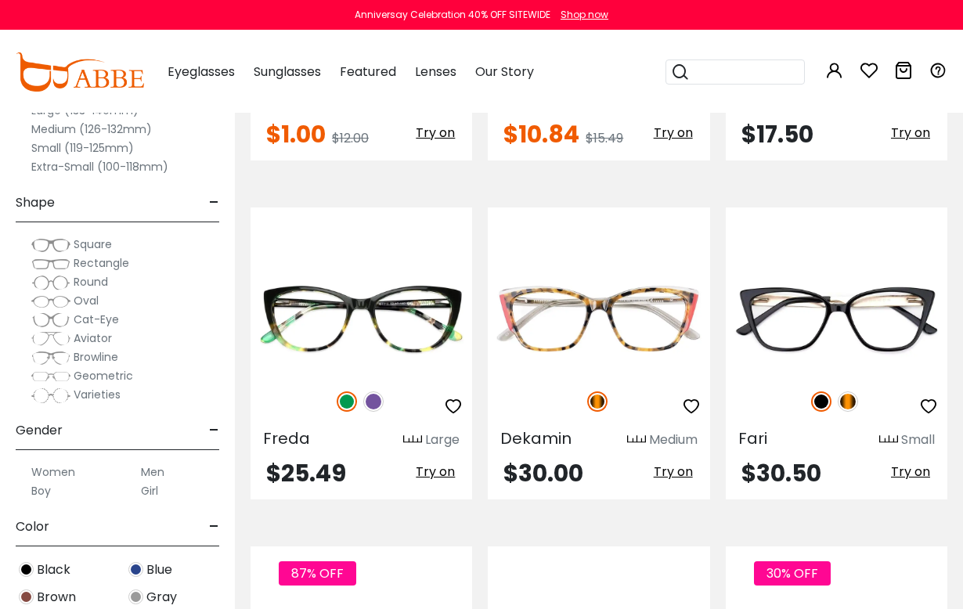
click at [376, 409] on img at bounding box center [373, 401] width 20 height 20
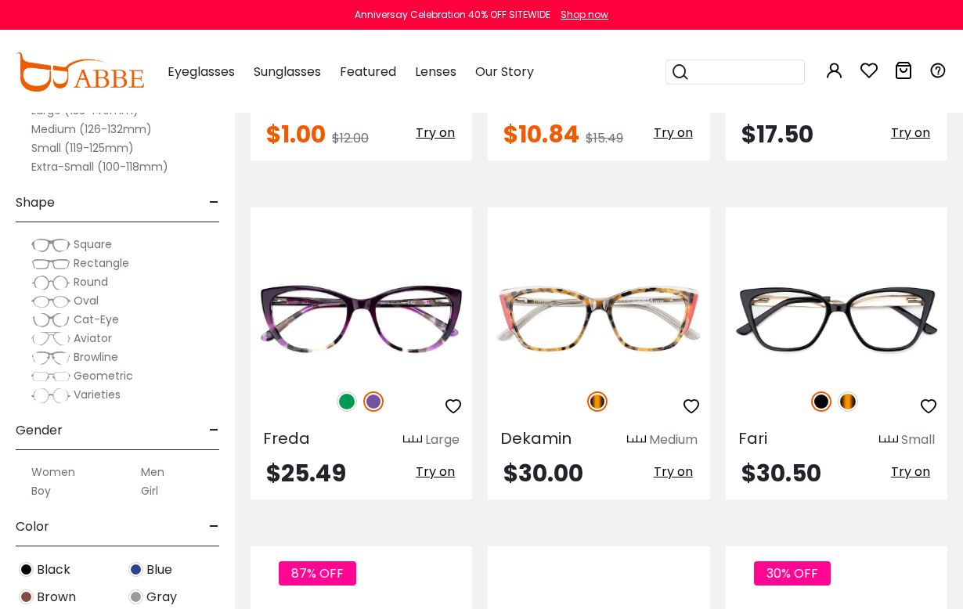
click at [856, 404] on img at bounding box center [847, 401] width 20 height 20
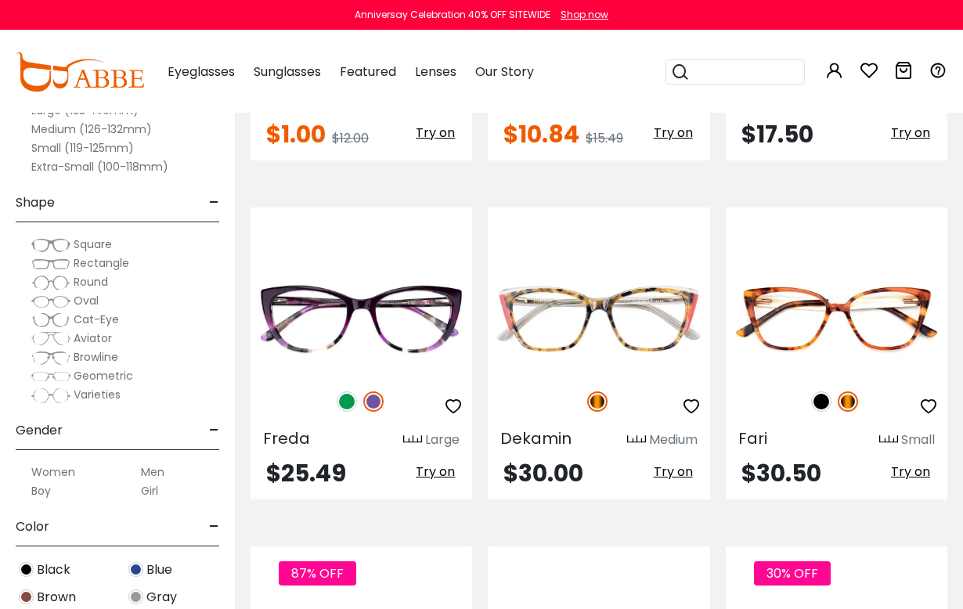
click at [822, 407] on img at bounding box center [821, 401] width 20 height 20
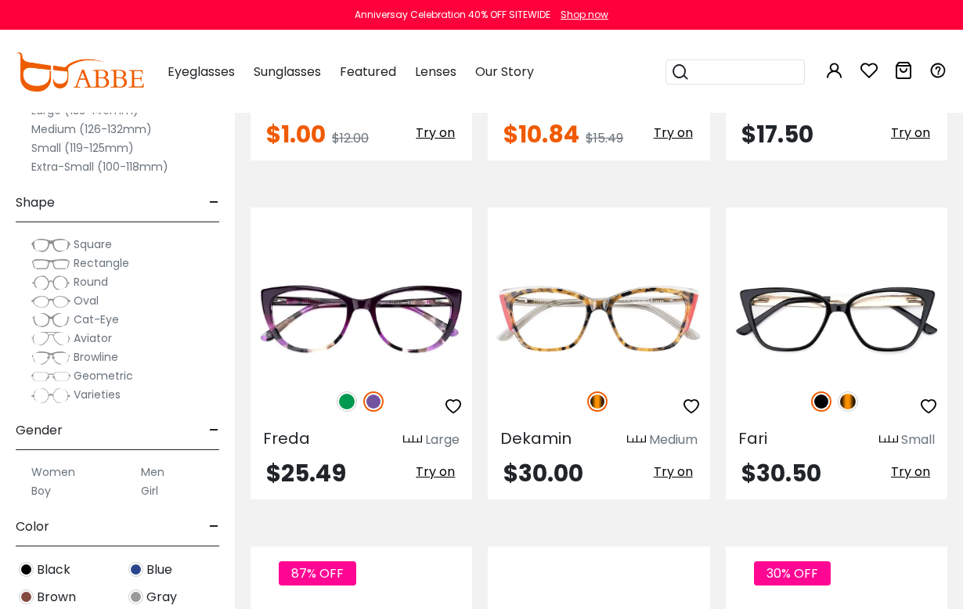
click at [0, 0] on img at bounding box center [0, 0] width 0 height 0
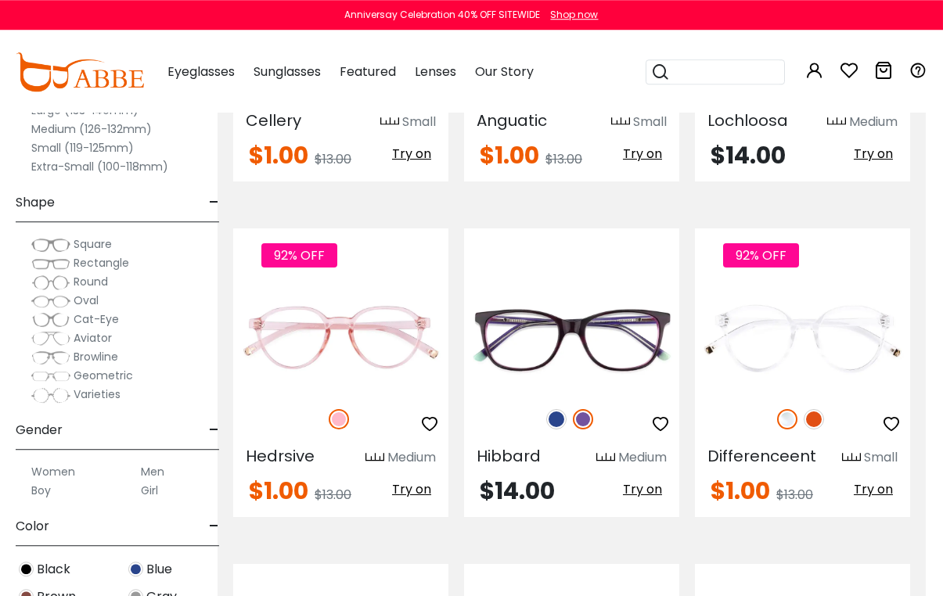
scroll to position [4989, 18]
click at [554, 409] on img at bounding box center [556, 419] width 20 height 20
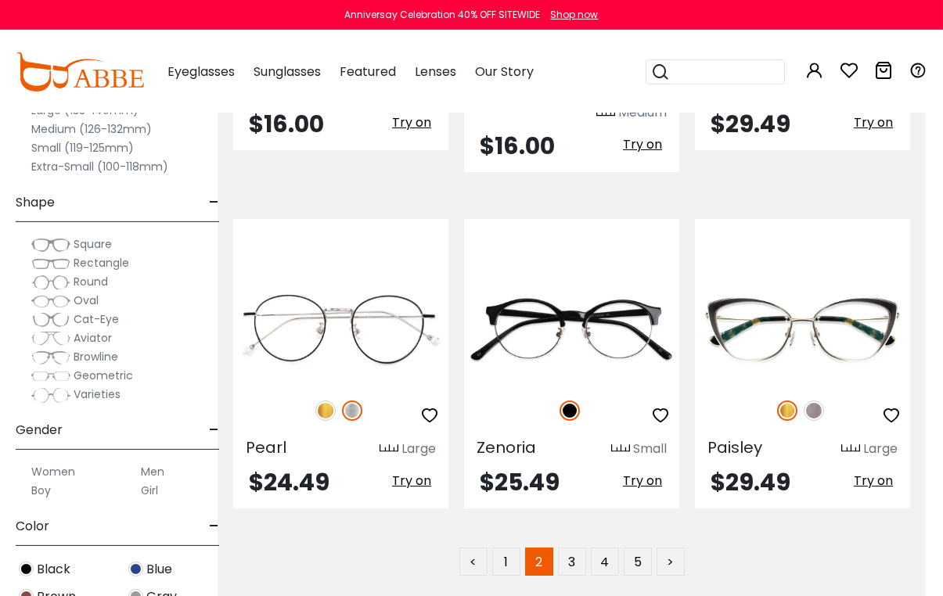
scroll to position [6766, 18]
click at [574, 548] on link "3" at bounding box center [571, 562] width 28 height 28
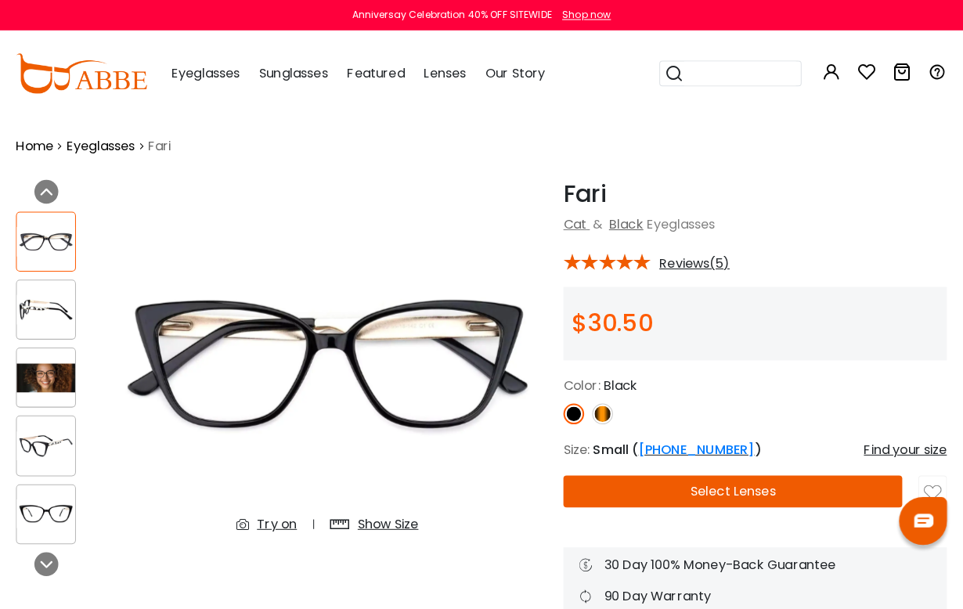
scroll to position [2, 0]
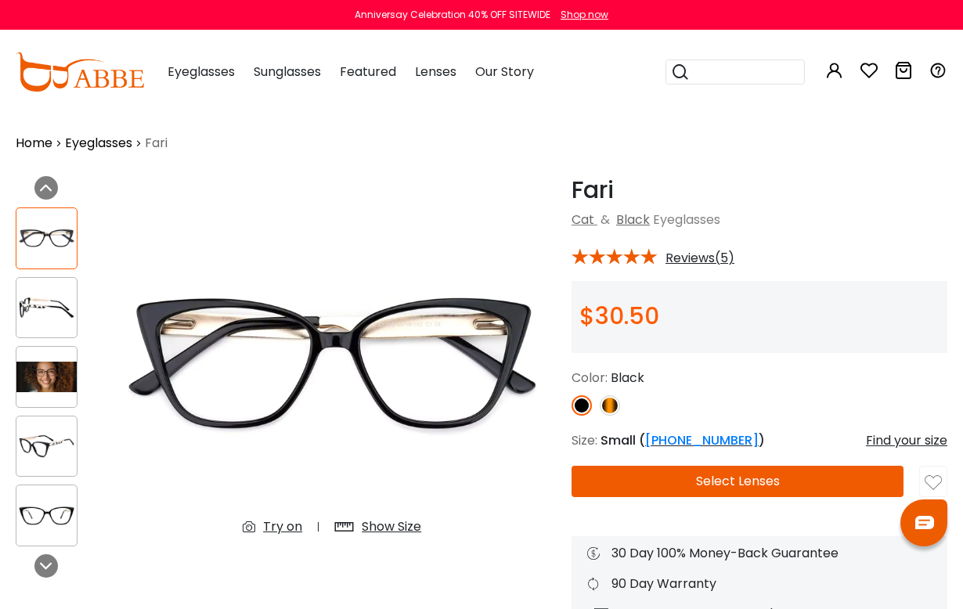
click at [0, 0] on img at bounding box center [0, 0] width 0 height 0
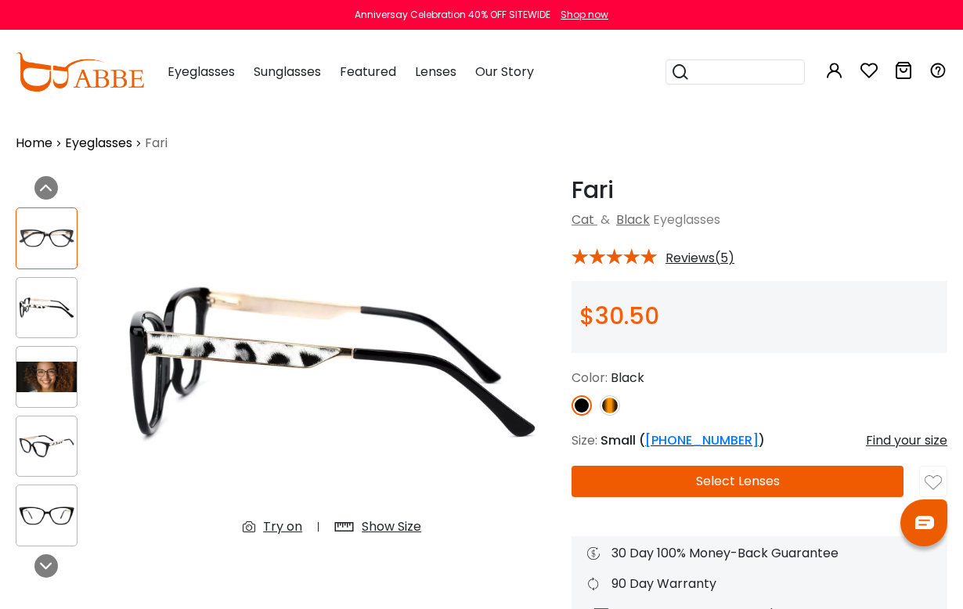
click at [455, 366] on img at bounding box center [332, 362] width 448 height 373
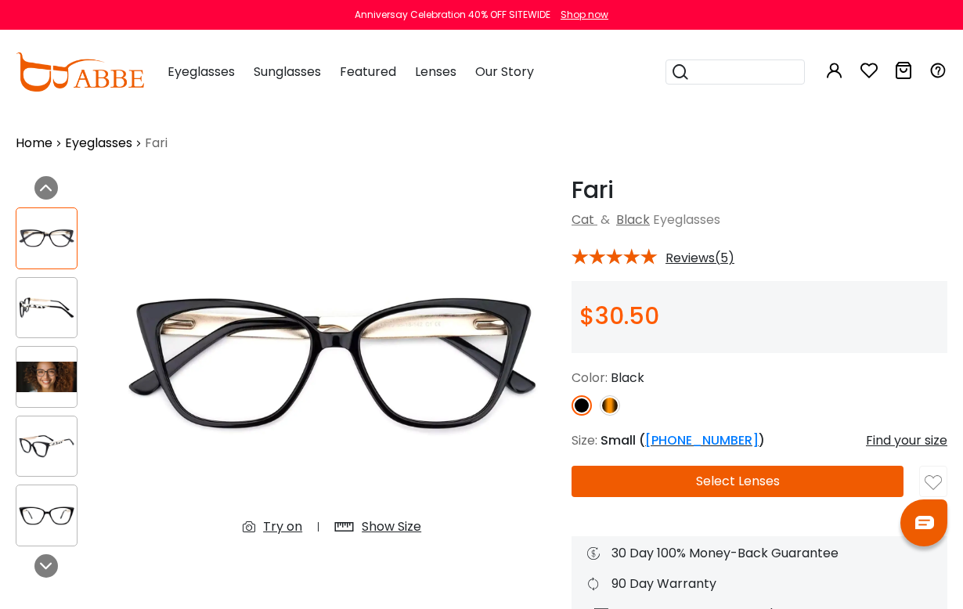
click at [399, 529] on div "Show Size" at bounding box center [391, 526] width 59 height 19
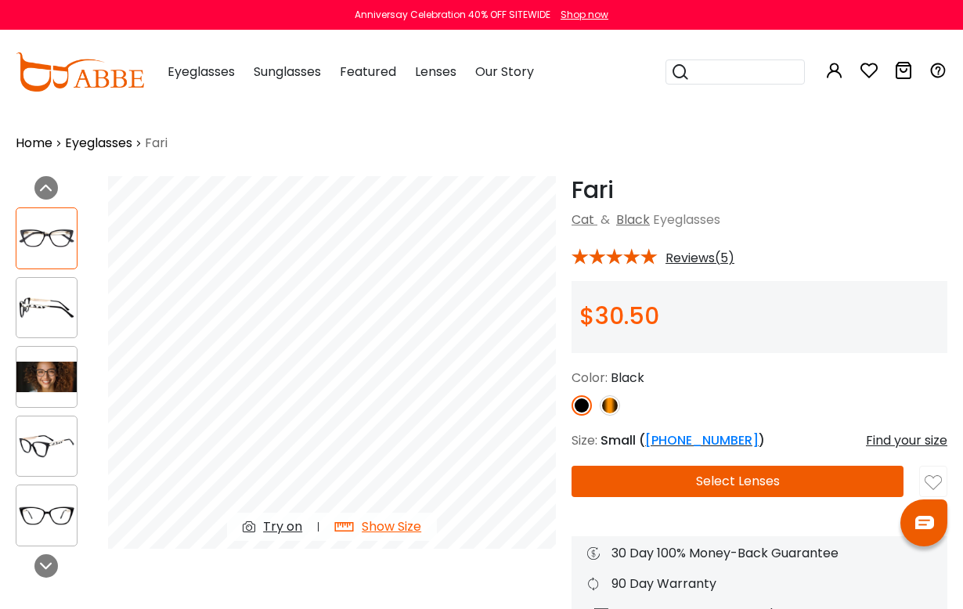
scroll to position [0, 0]
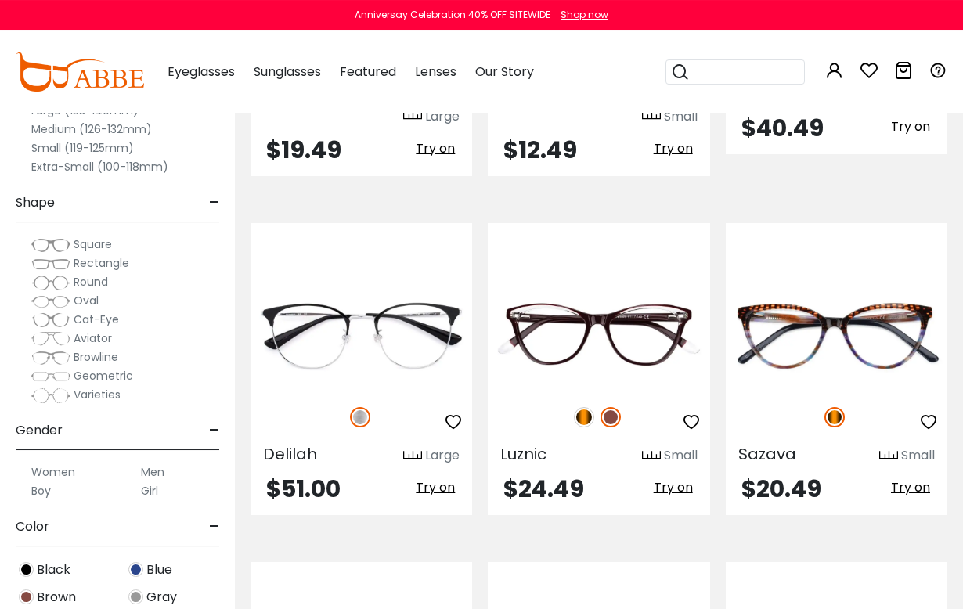
scroll to position [906, 0]
click at [589, 407] on img at bounding box center [584, 417] width 20 height 20
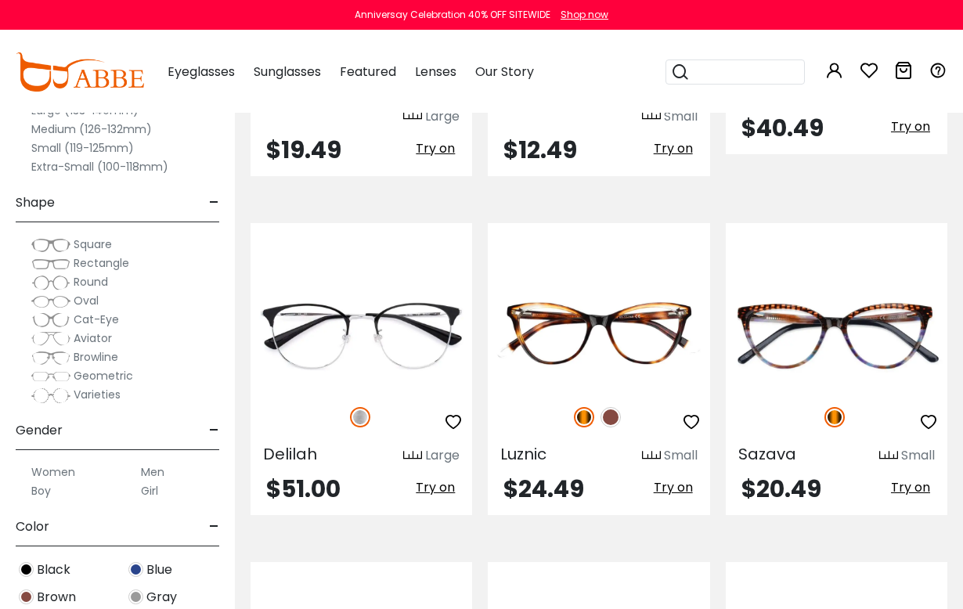
click at [614, 407] on img at bounding box center [610, 417] width 20 height 20
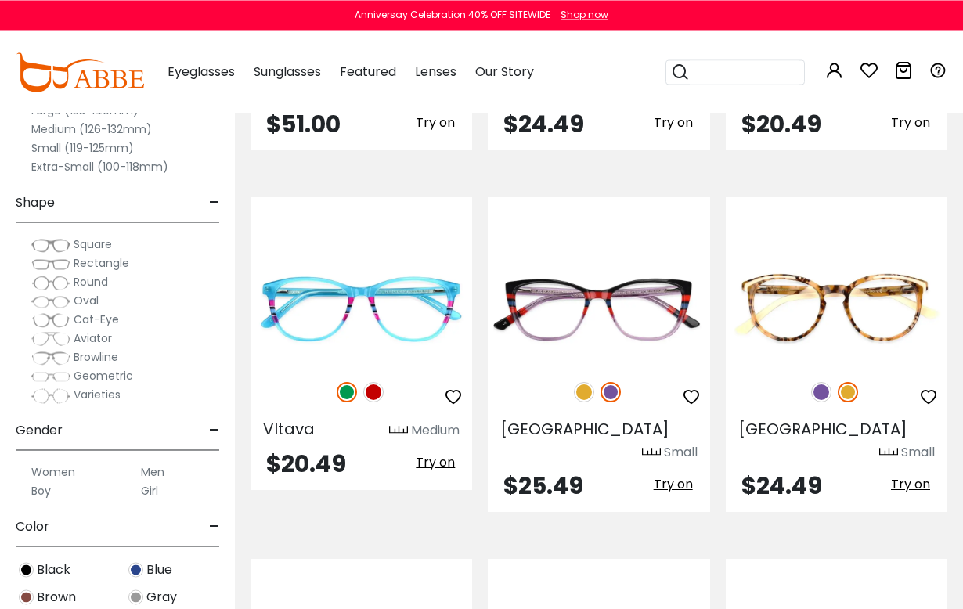
scroll to position [1270, 0]
click at [373, 382] on img at bounding box center [373, 392] width 20 height 20
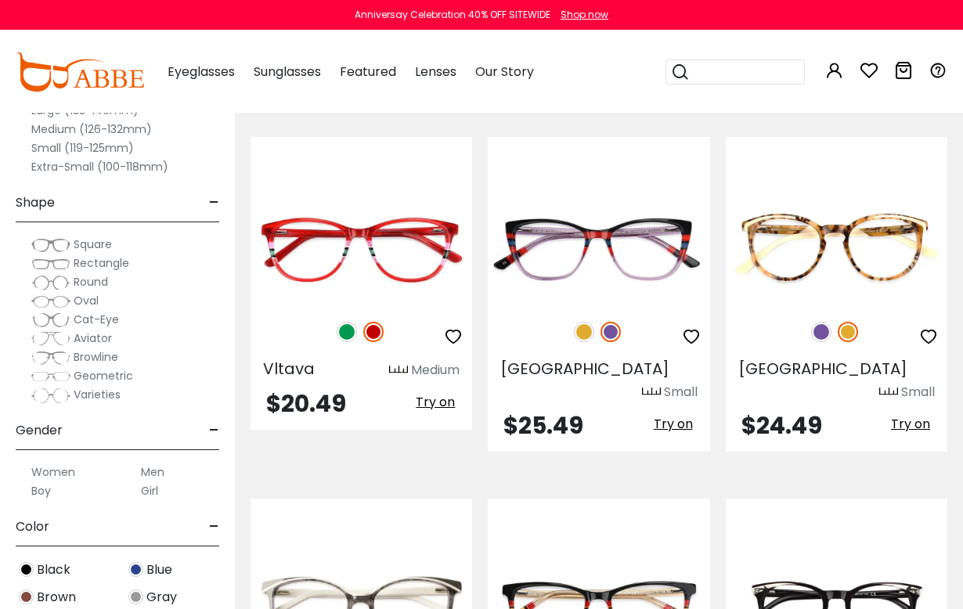
scroll to position [1329, 0]
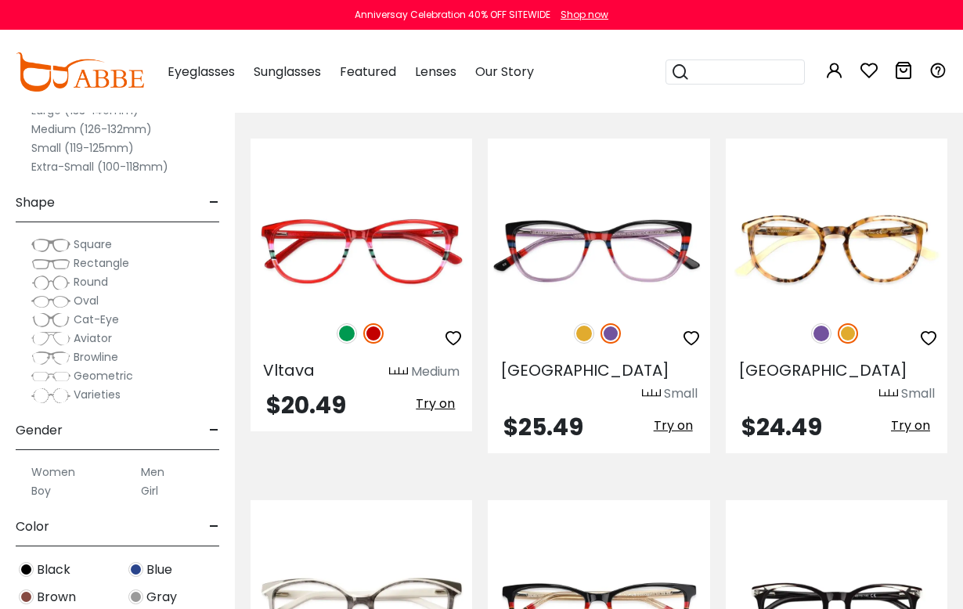
click at [855, 323] on img at bounding box center [847, 333] width 20 height 20
click at [826, 323] on img at bounding box center [821, 333] width 20 height 20
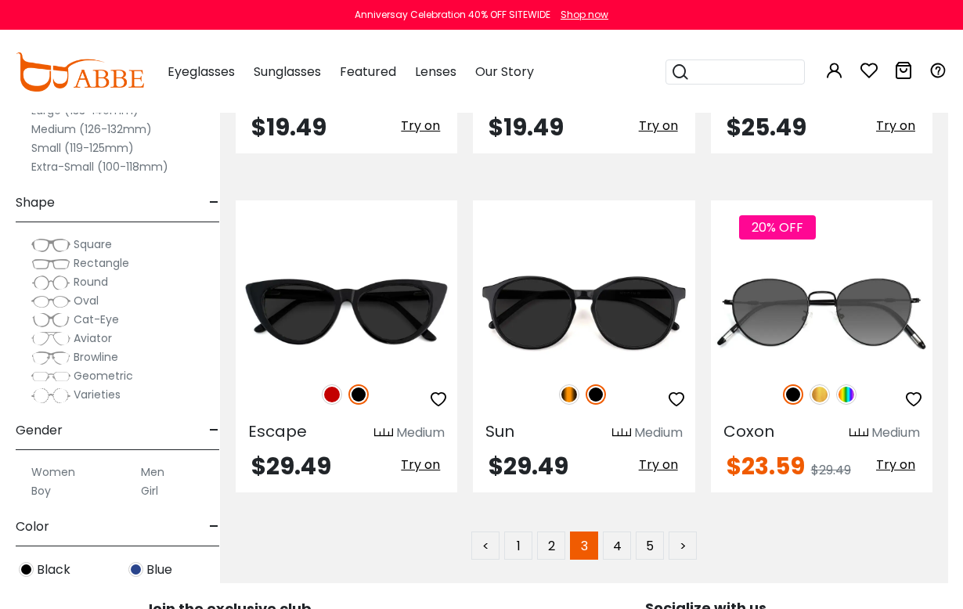
scroll to position [6808, 17]
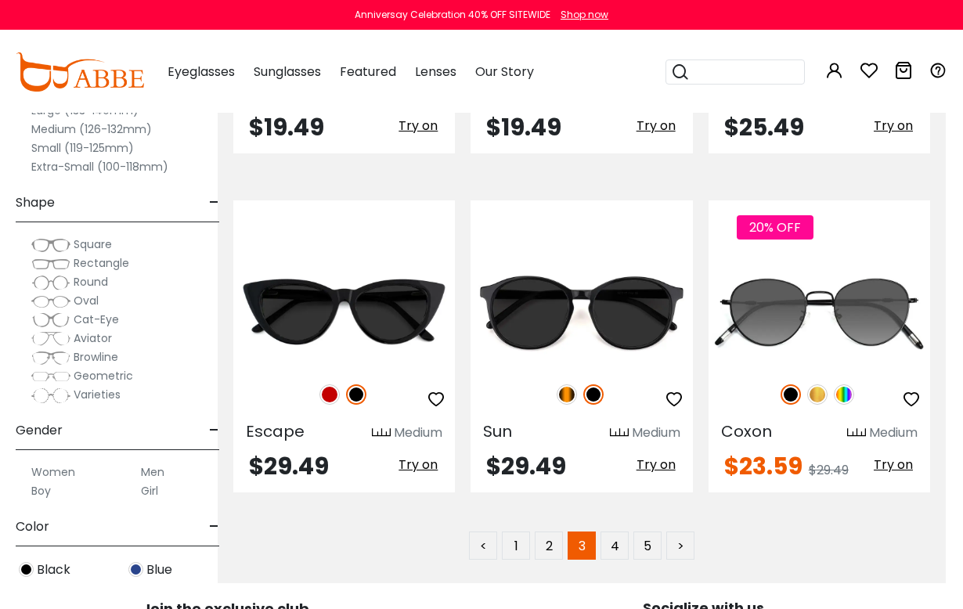
click at [616, 531] on link "4" at bounding box center [614, 545] width 28 height 28
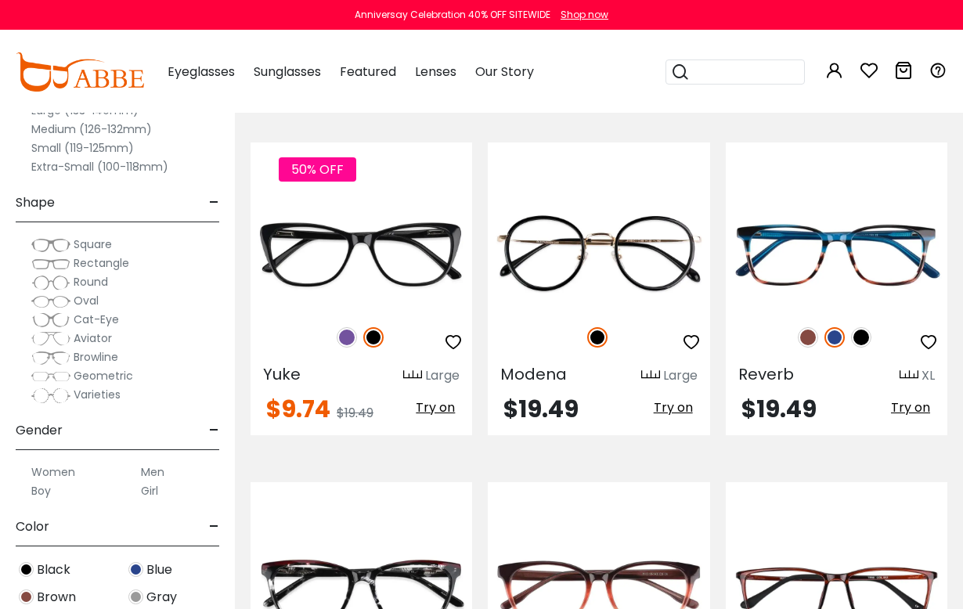
scroll to position [595, 0]
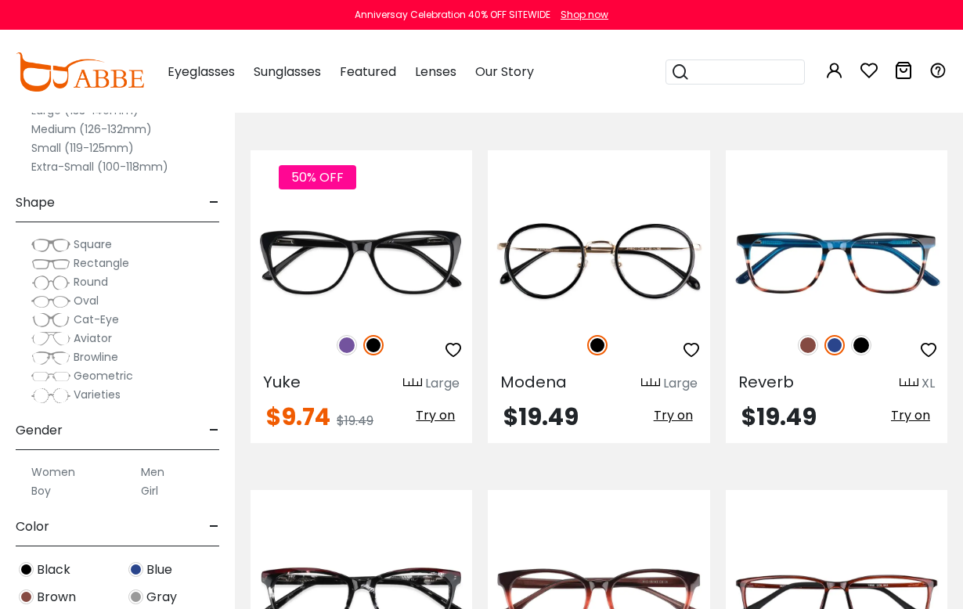
click at [867, 345] on img at bounding box center [861, 345] width 20 height 20
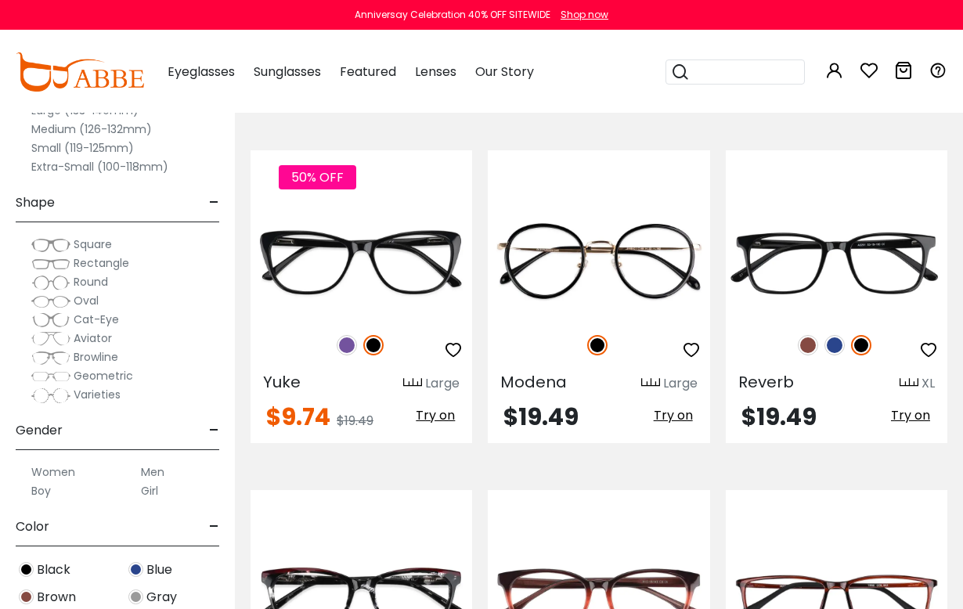
click at [805, 350] on img at bounding box center [808, 345] width 20 height 20
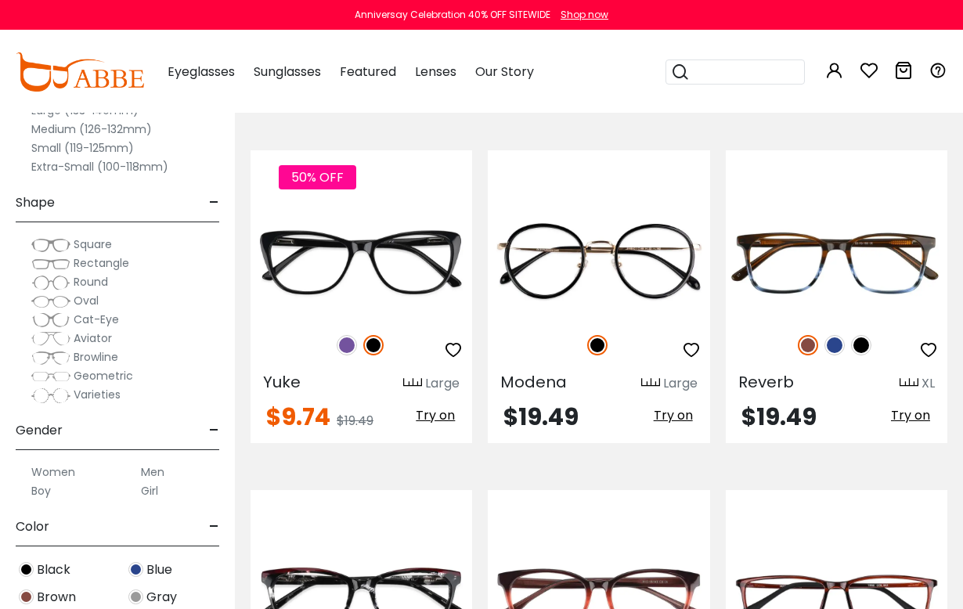
click at [355, 341] on img at bounding box center [347, 345] width 20 height 20
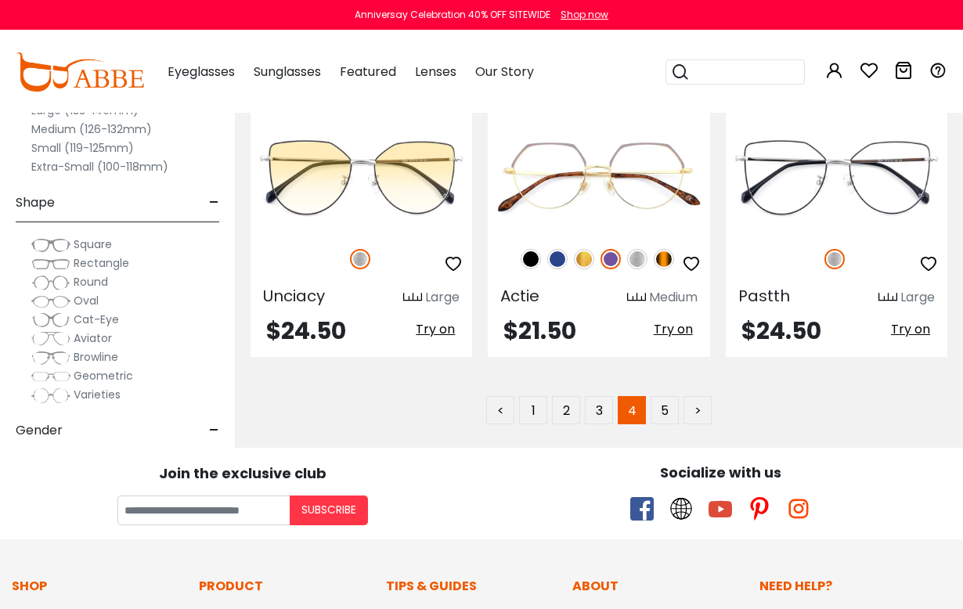
scroll to position [6853, 0]
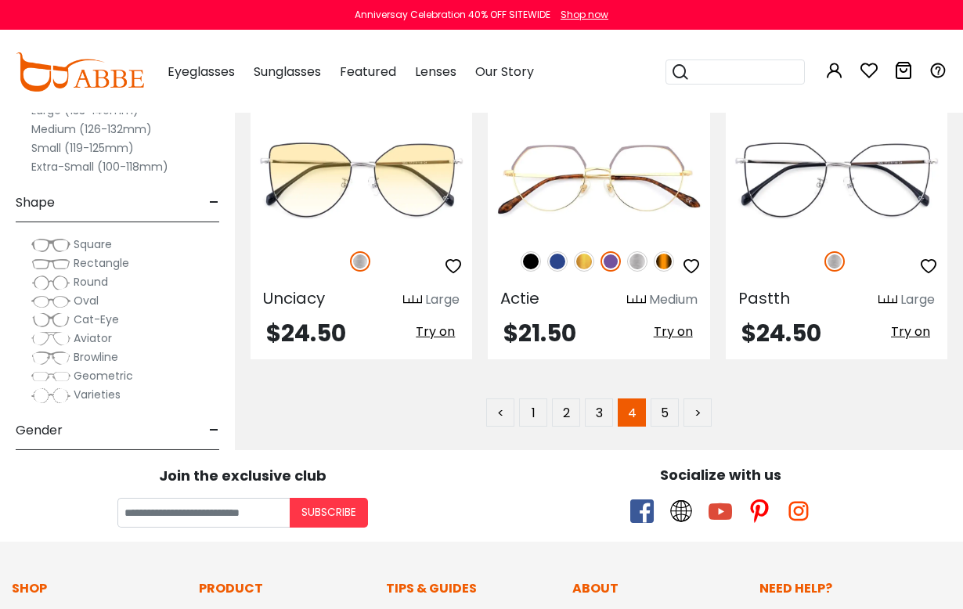
click at [673, 398] on link "5" at bounding box center [664, 412] width 28 height 28
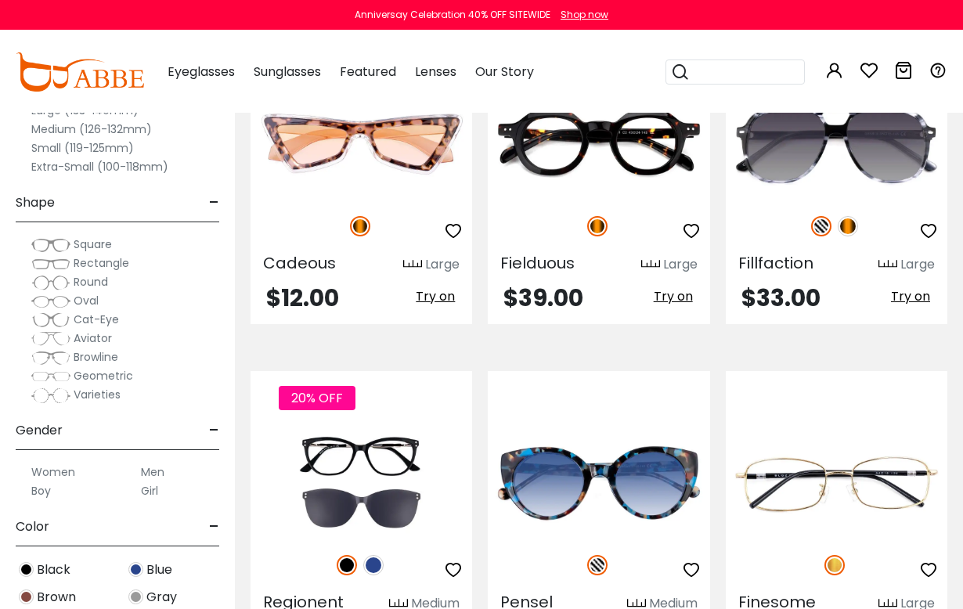
scroll to position [4446, 0]
